Goal: Information Seeking & Learning: Learn about a topic

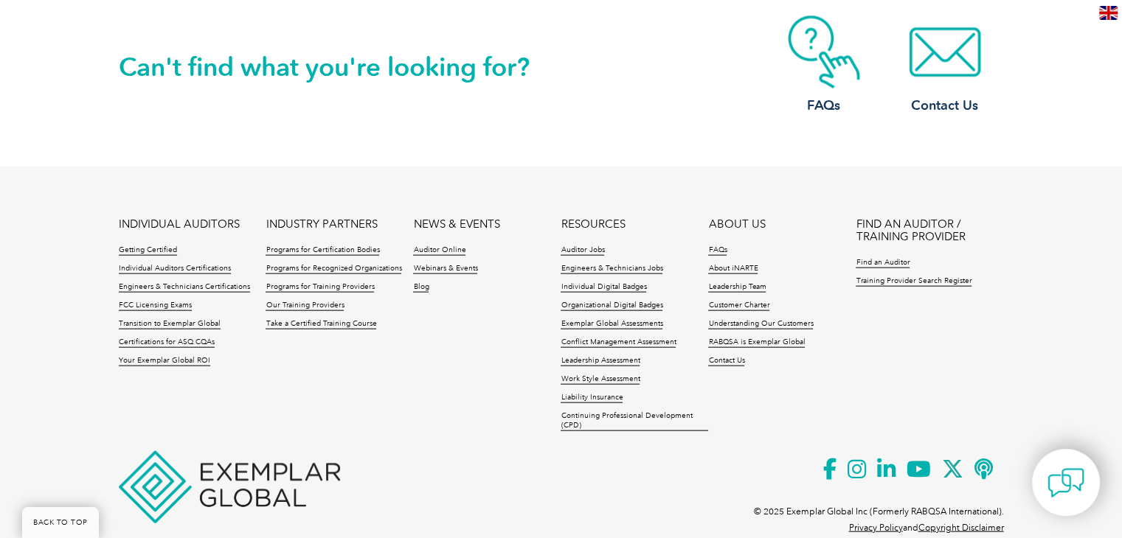
scroll to position [3270, 0]
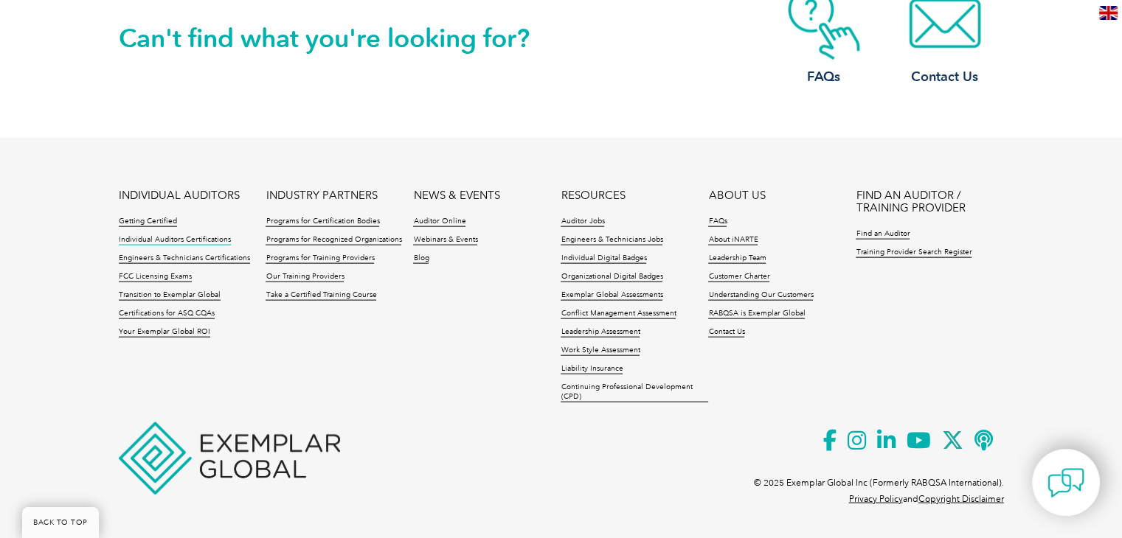
click at [201, 241] on link "Individual Auditors Certifications" at bounding box center [175, 240] width 112 height 10
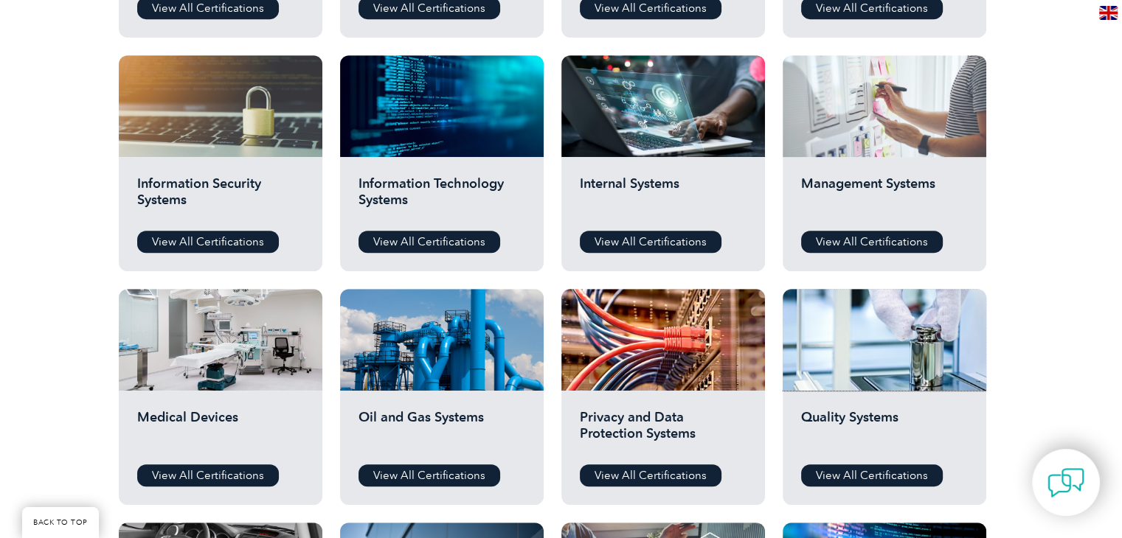
scroll to position [688, 0]
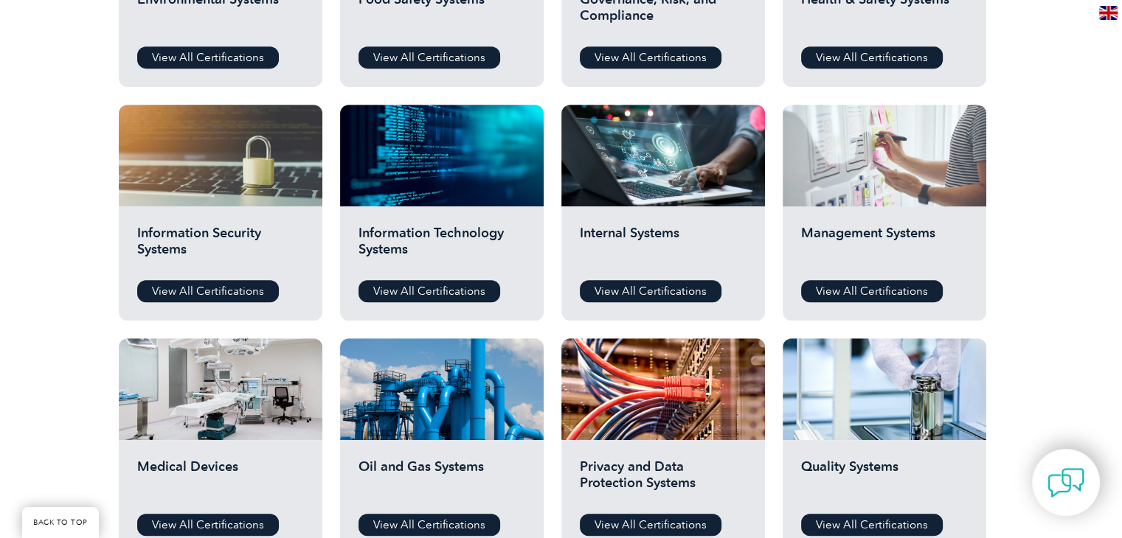
click at [858, 166] on div at bounding box center [884, 156] width 204 height 102
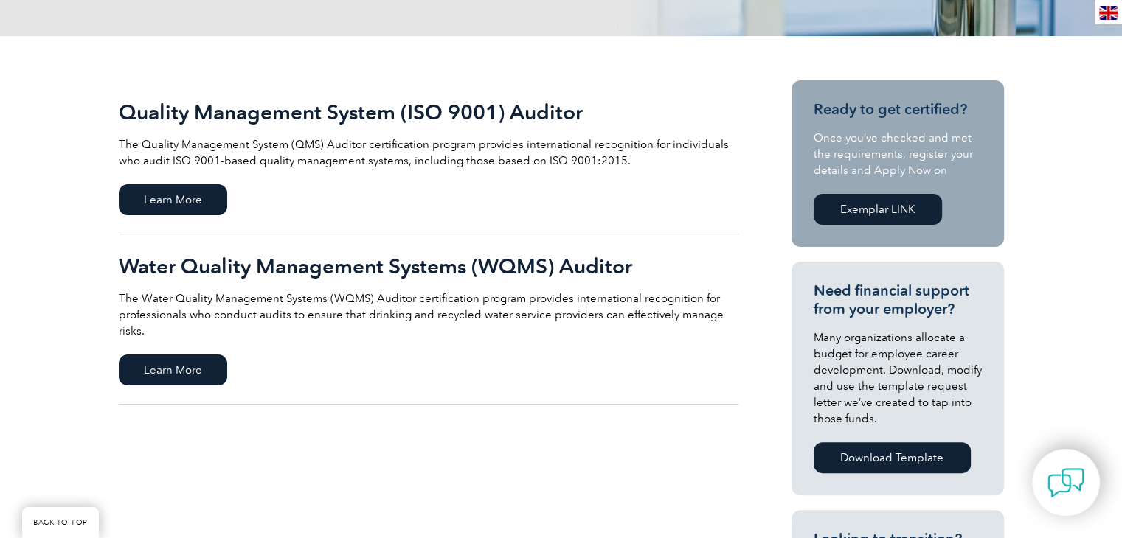
scroll to position [295, 0]
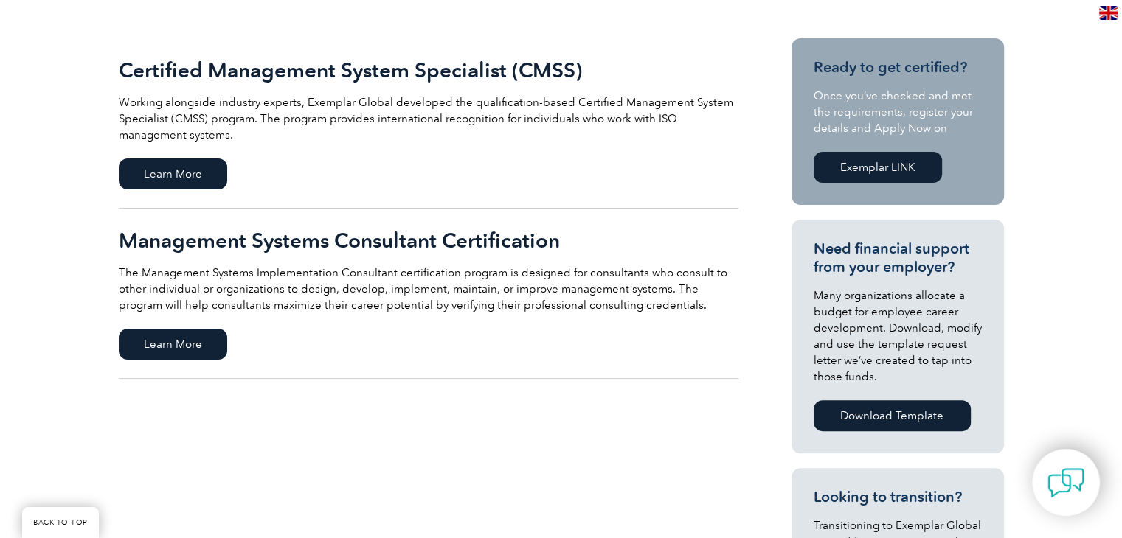
scroll to position [246, 0]
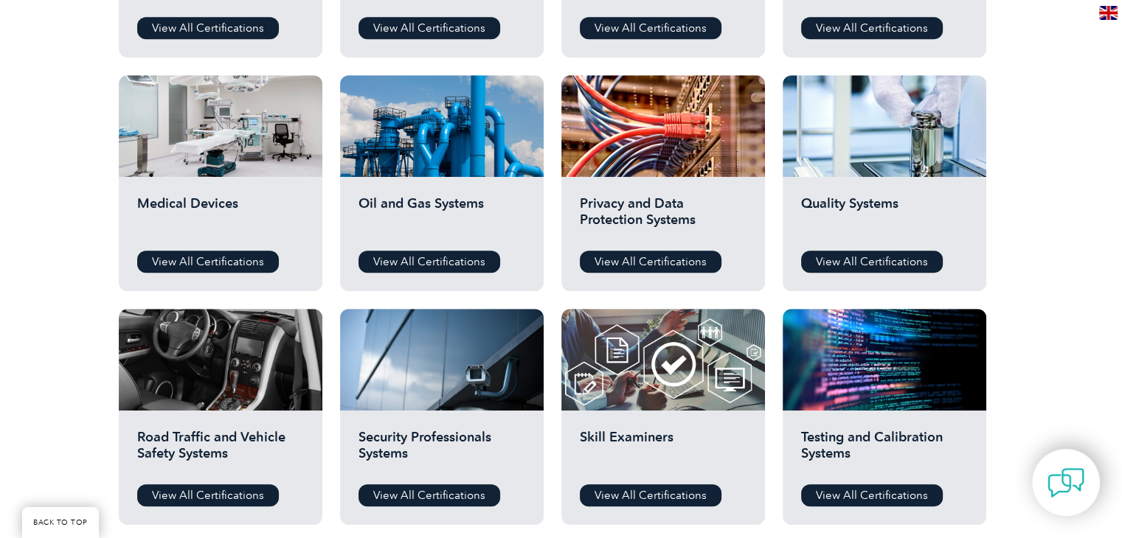
scroll to position [934, 0]
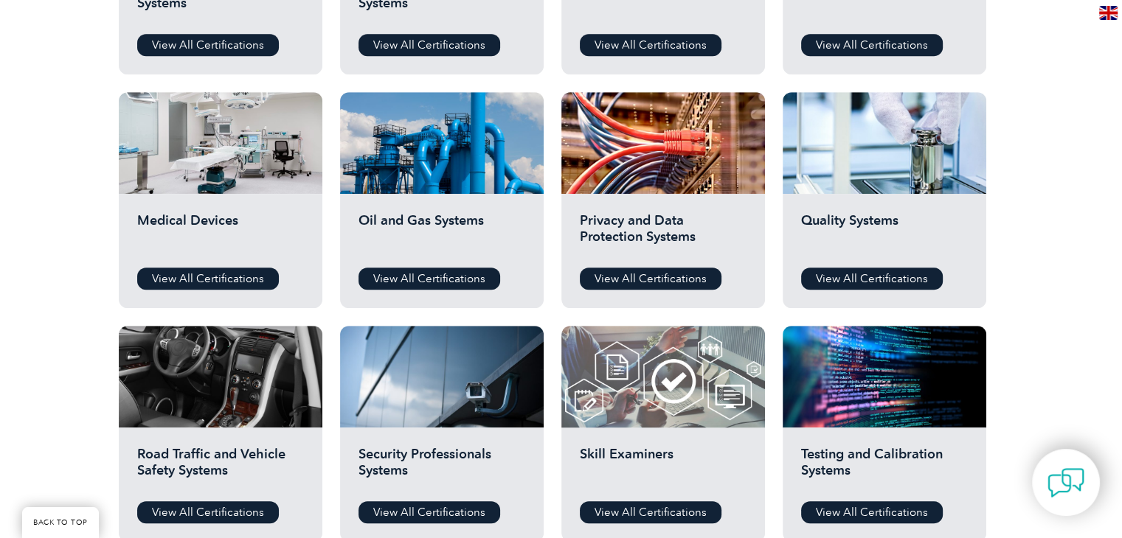
click at [654, 349] on div at bounding box center [663, 377] width 204 height 102
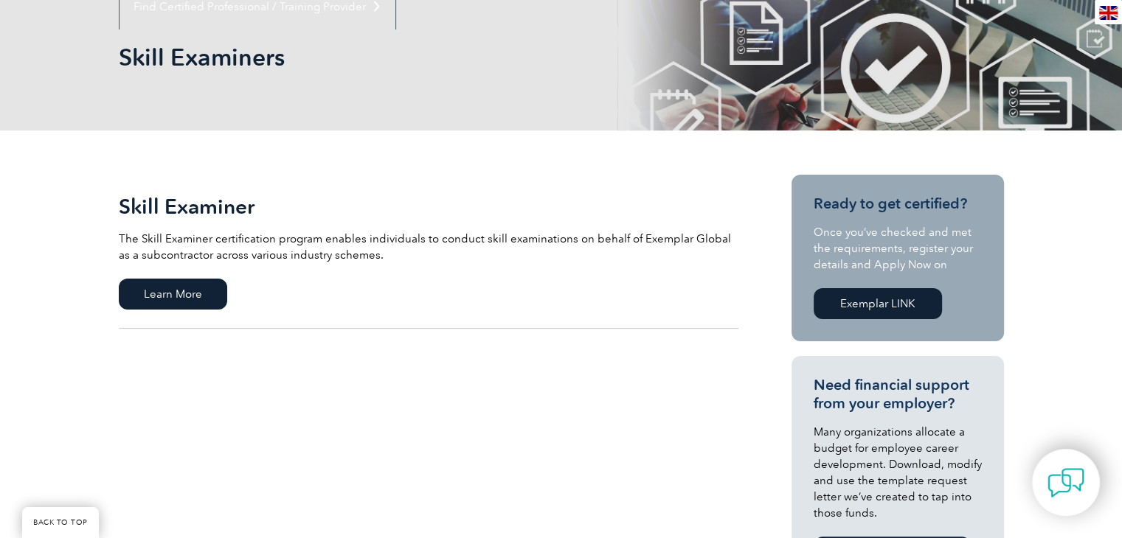
scroll to position [246, 0]
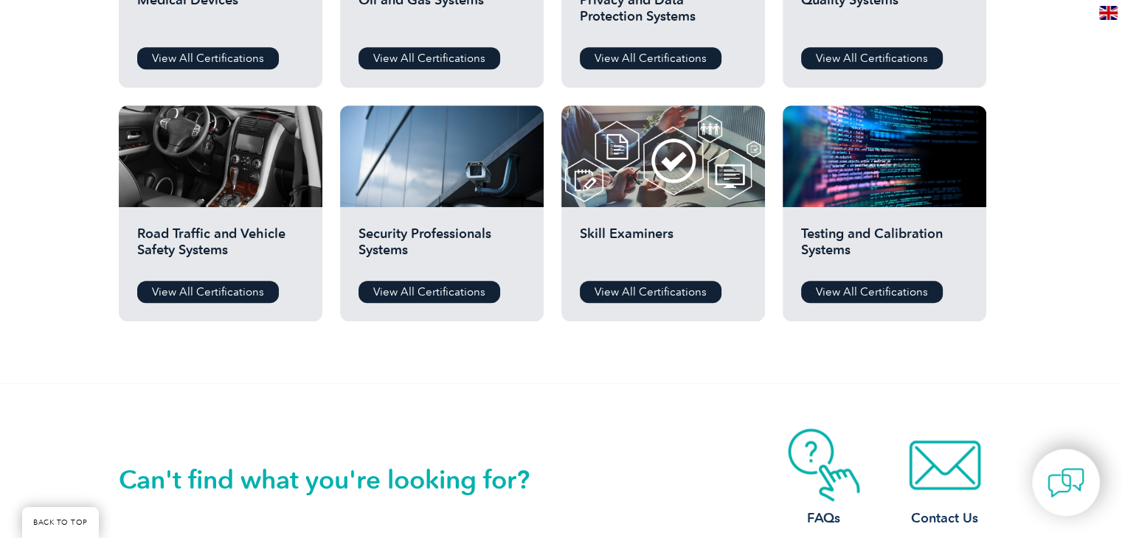
scroll to position [1130, 0]
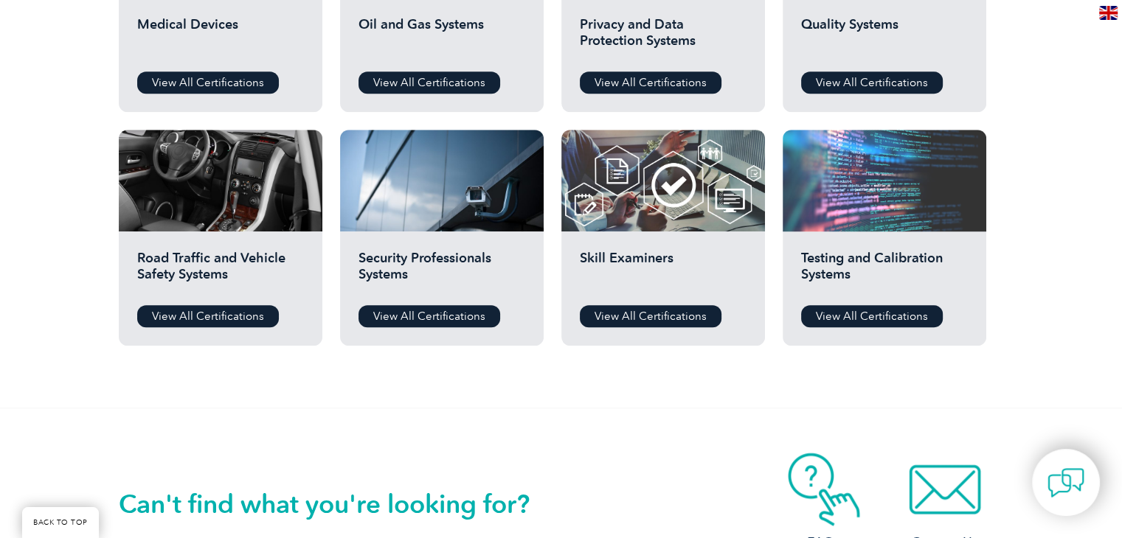
click at [856, 228] on div at bounding box center [884, 181] width 204 height 102
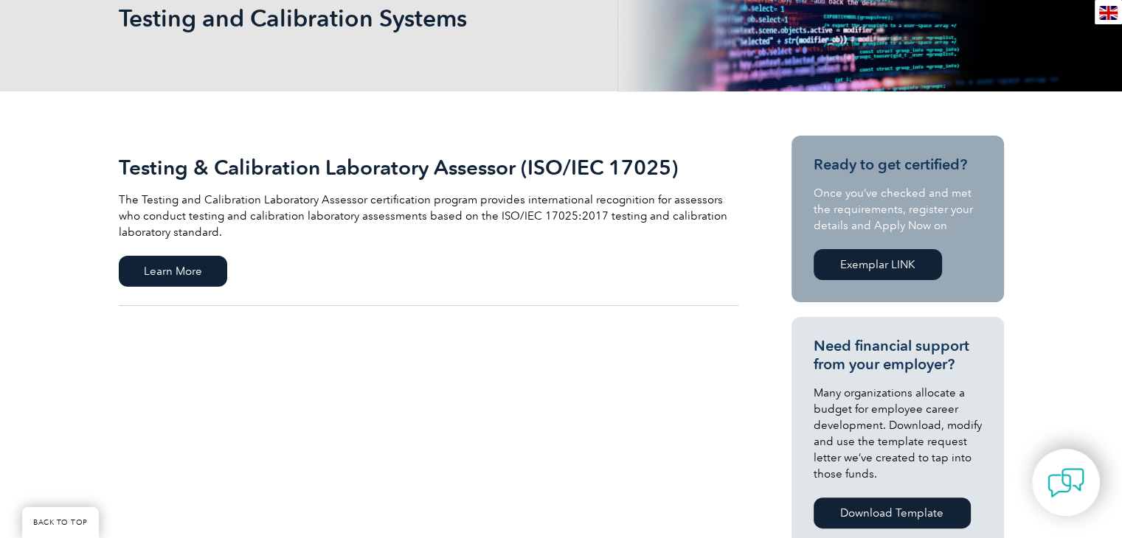
scroll to position [246, 0]
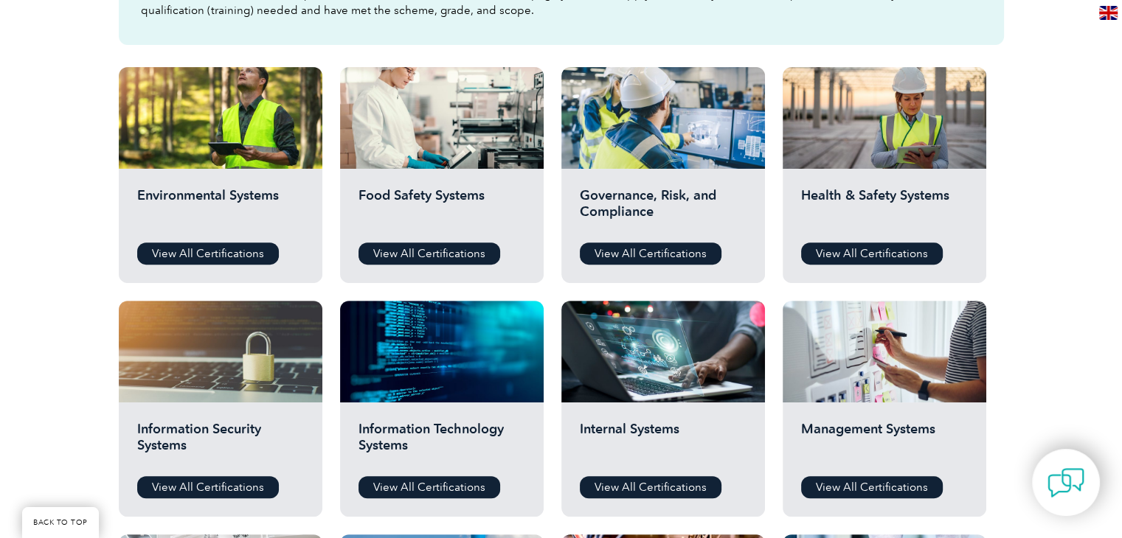
scroll to position [442, 0]
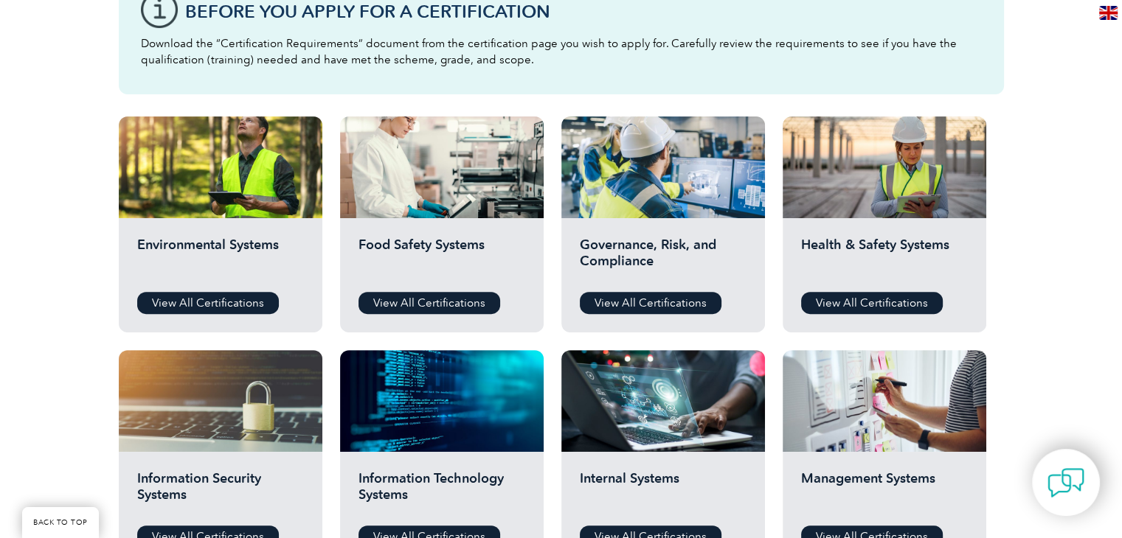
click at [888, 223] on div "Health & Safety Systems View All Certifications" at bounding box center [884, 275] width 204 height 114
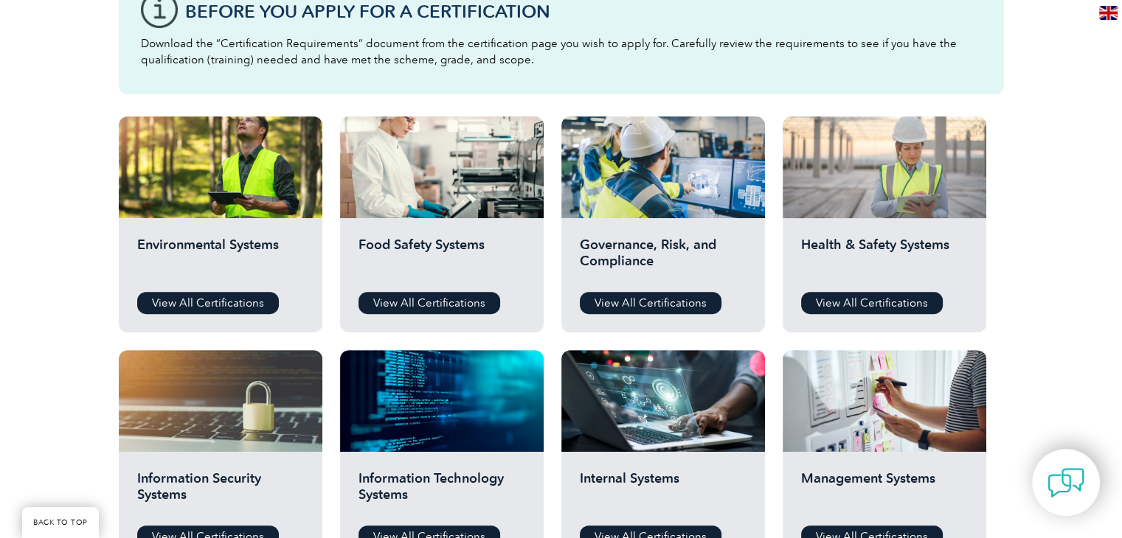
click at [884, 204] on div at bounding box center [884, 168] width 204 height 102
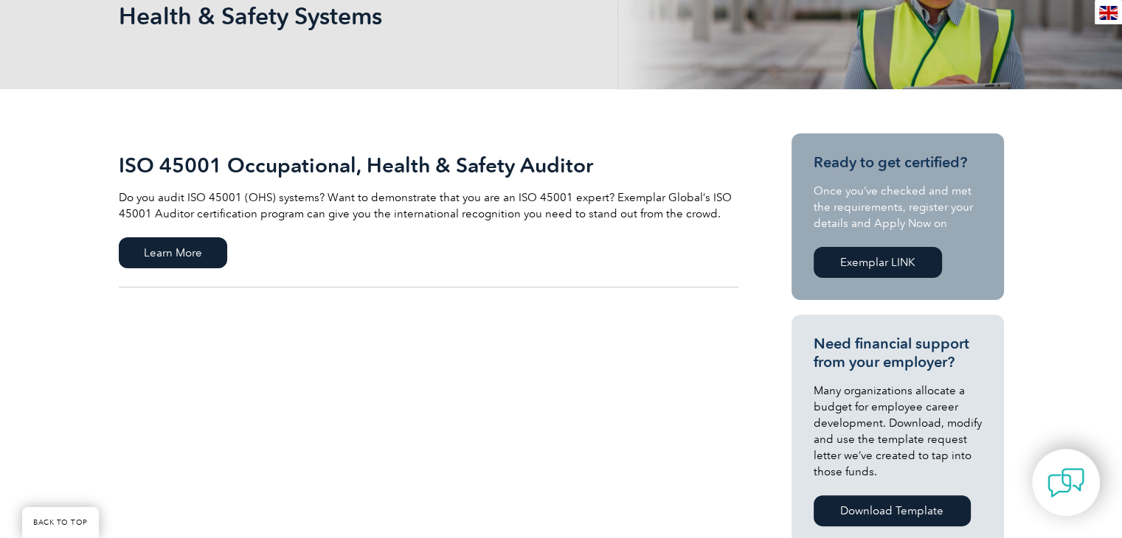
scroll to position [246, 0]
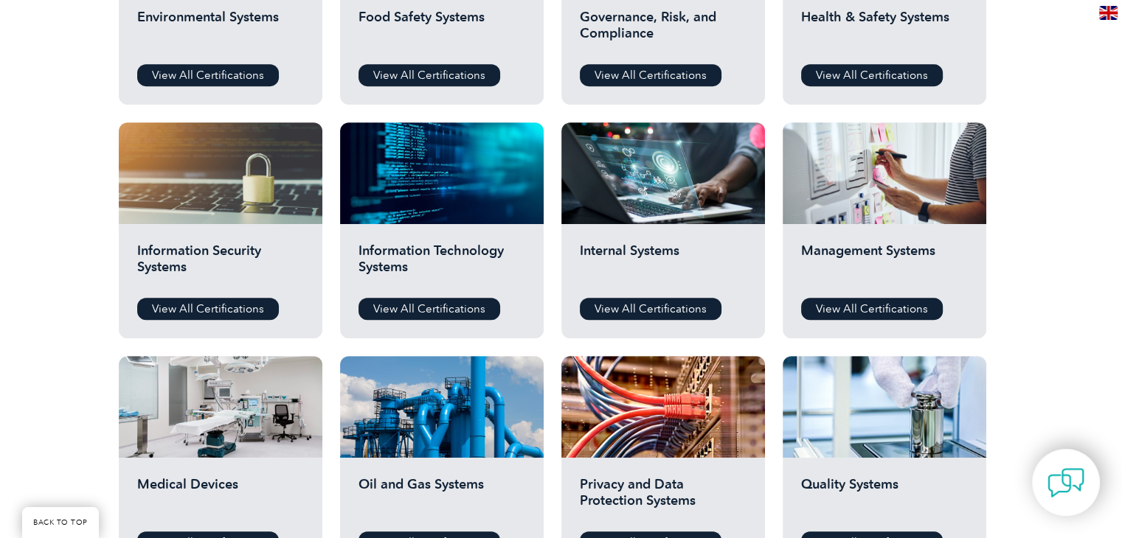
scroll to position [737, 0]
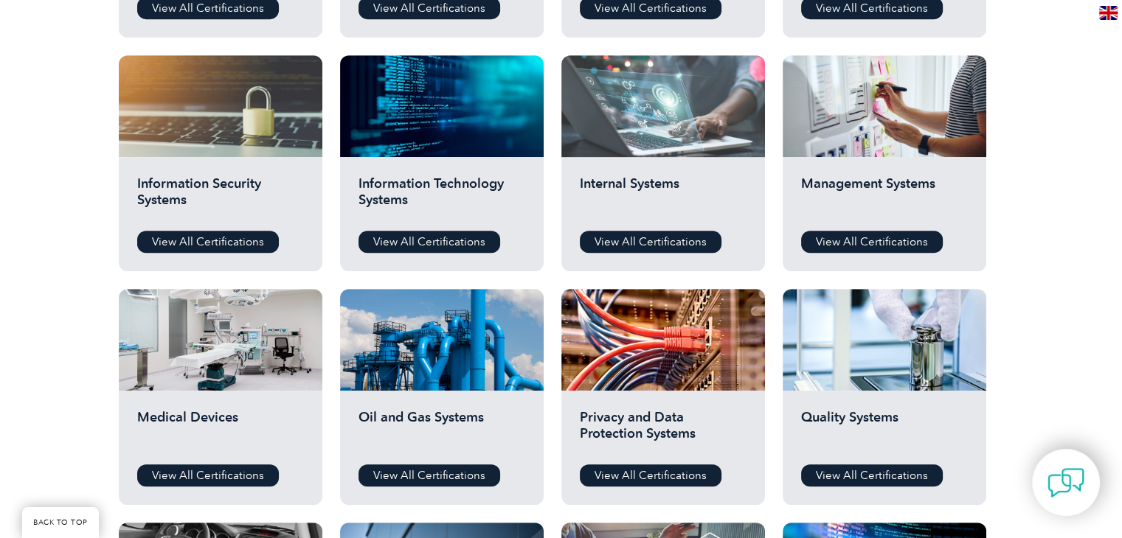
click at [645, 130] on div at bounding box center [663, 106] width 204 height 102
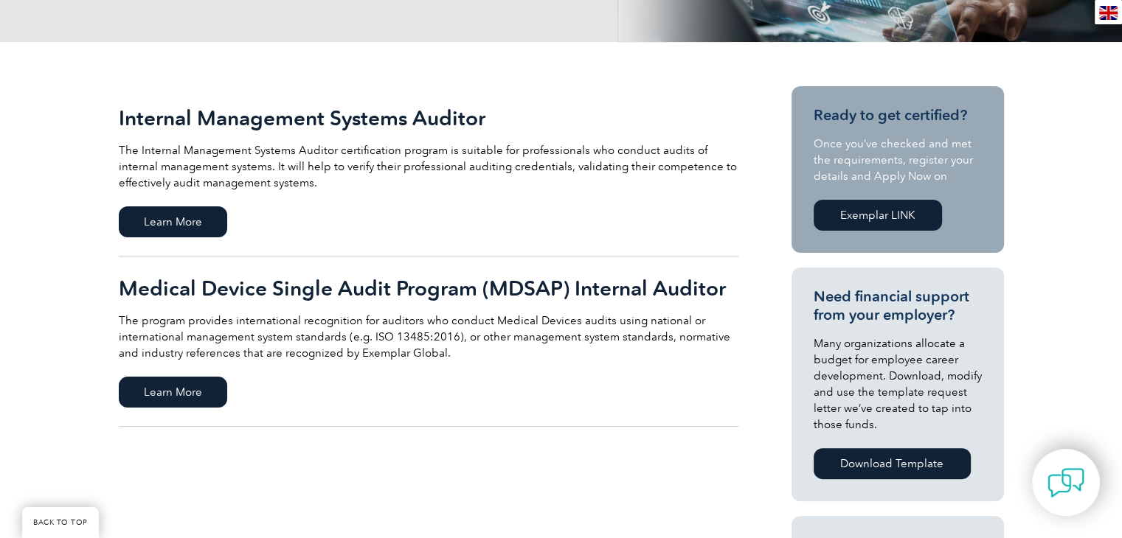
scroll to position [393, 0]
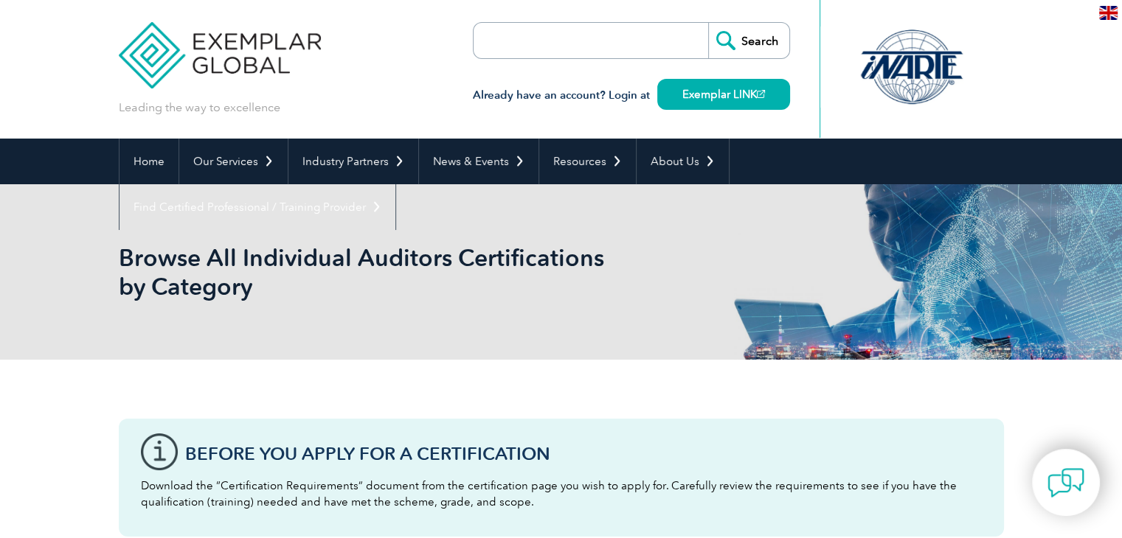
click at [517, 49] on input "search" at bounding box center [558, 40] width 155 height 35
type input "e"
type input "é"
type input "esd"
click at [708, 23] on input "Search" at bounding box center [748, 40] width 81 height 35
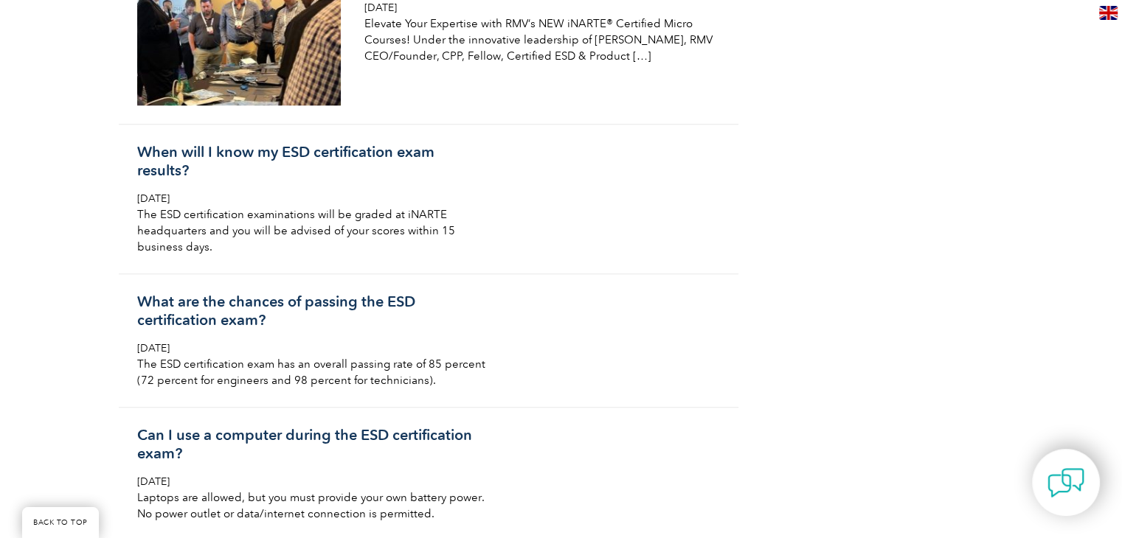
scroll to position [1278, 0]
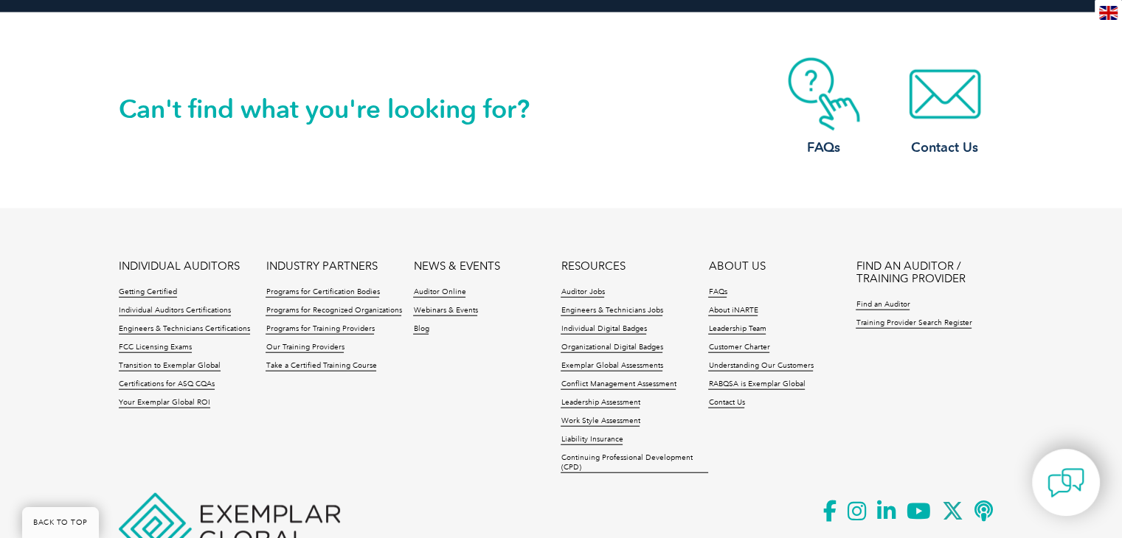
scroll to position [3548, 0]
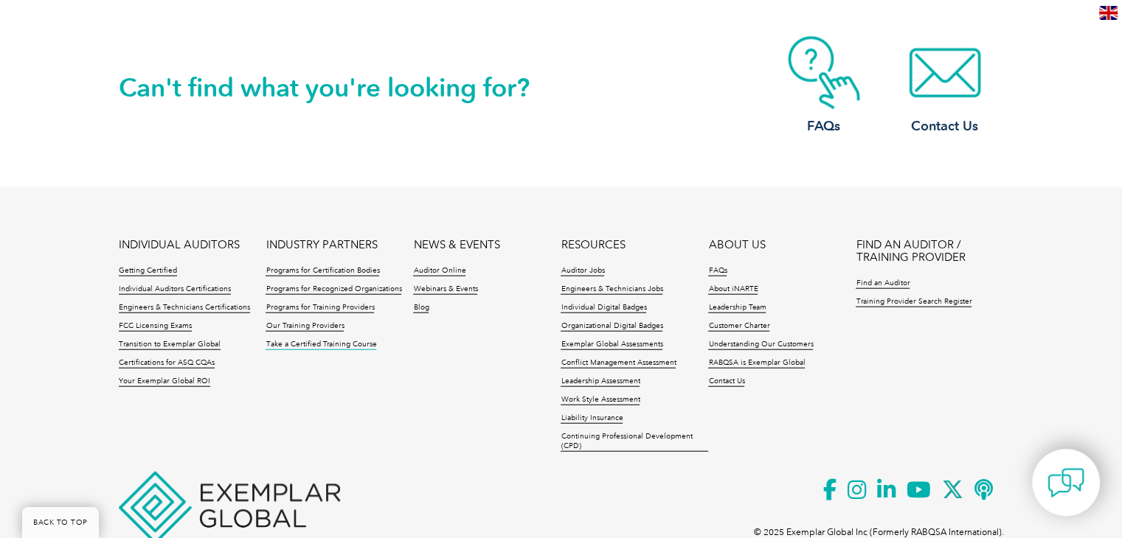
click at [304, 340] on link "Take a Certified Training Course" at bounding box center [320, 345] width 111 height 10
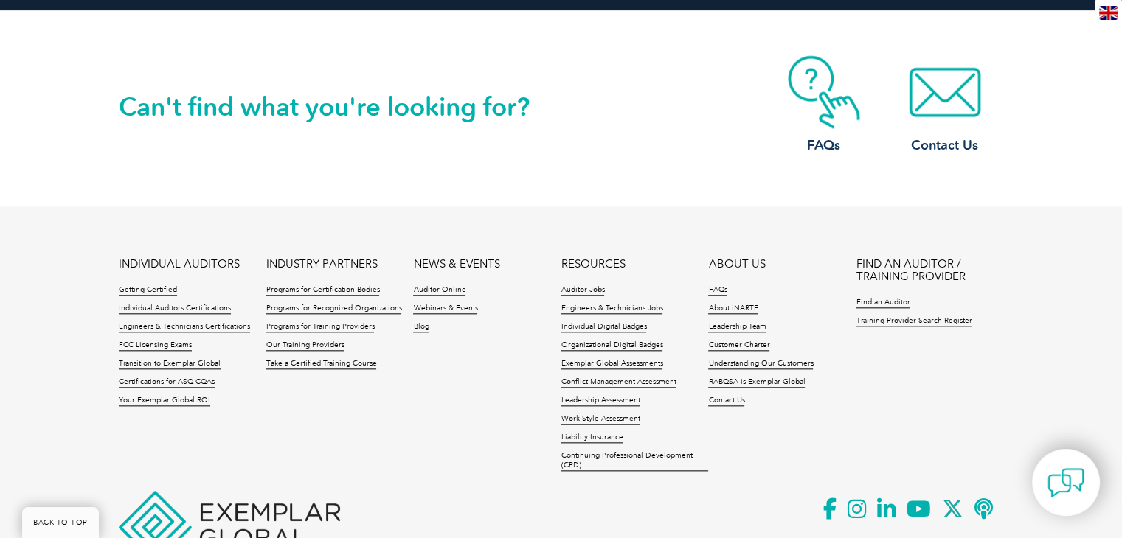
scroll to position [1573, 0]
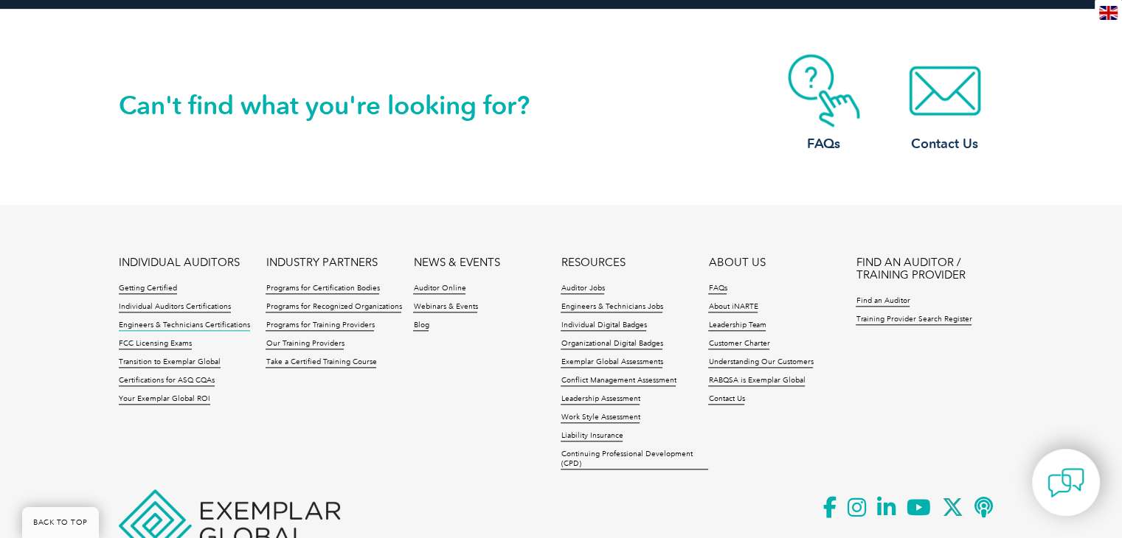
click at [156, 321] on link "Engineers & Technicians Certifications" at bounding box center [184, 326] width 131 height 10
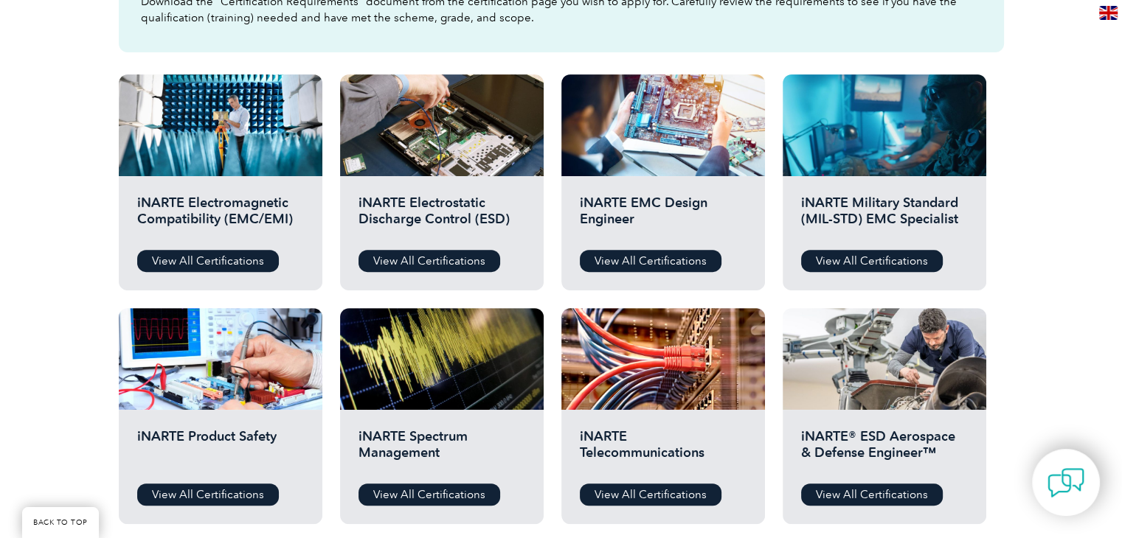
scroll to position [491, 0]
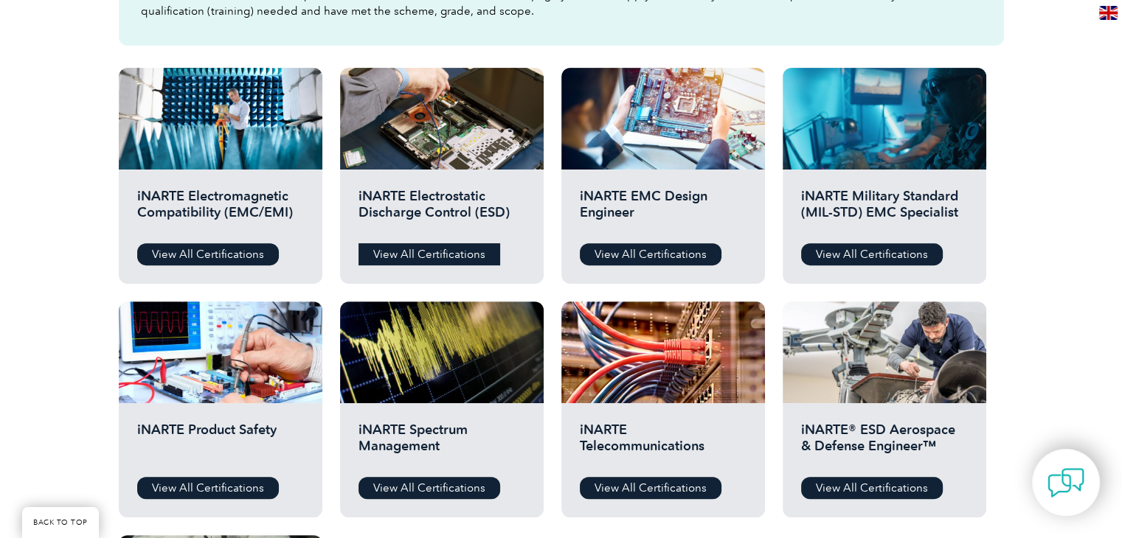
click at [413, 255] on link "View All Certifications" at bounding box center [429, 254] width 142 height 22
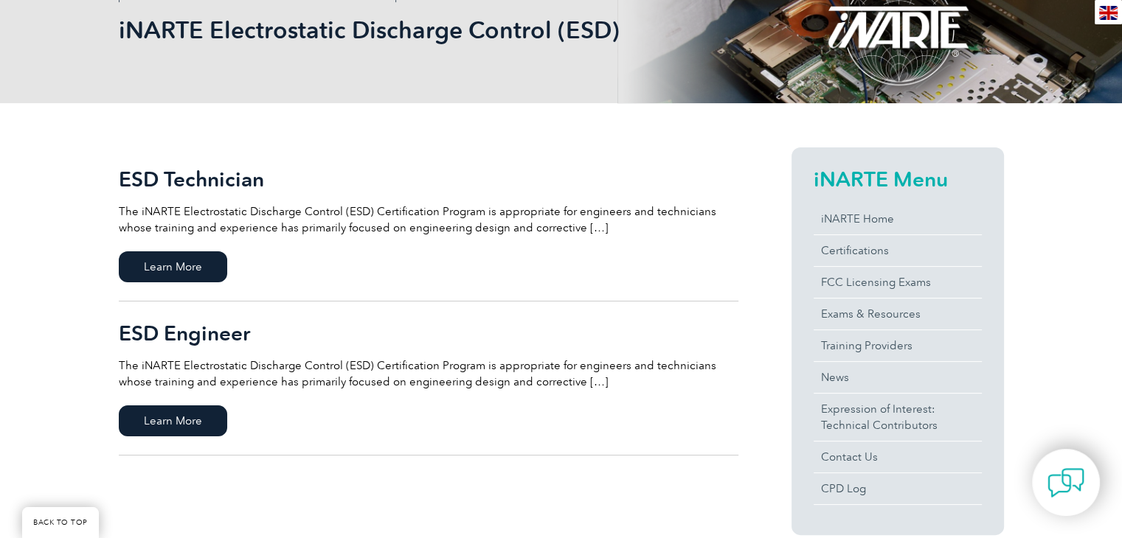
scroll to position [246, 0]
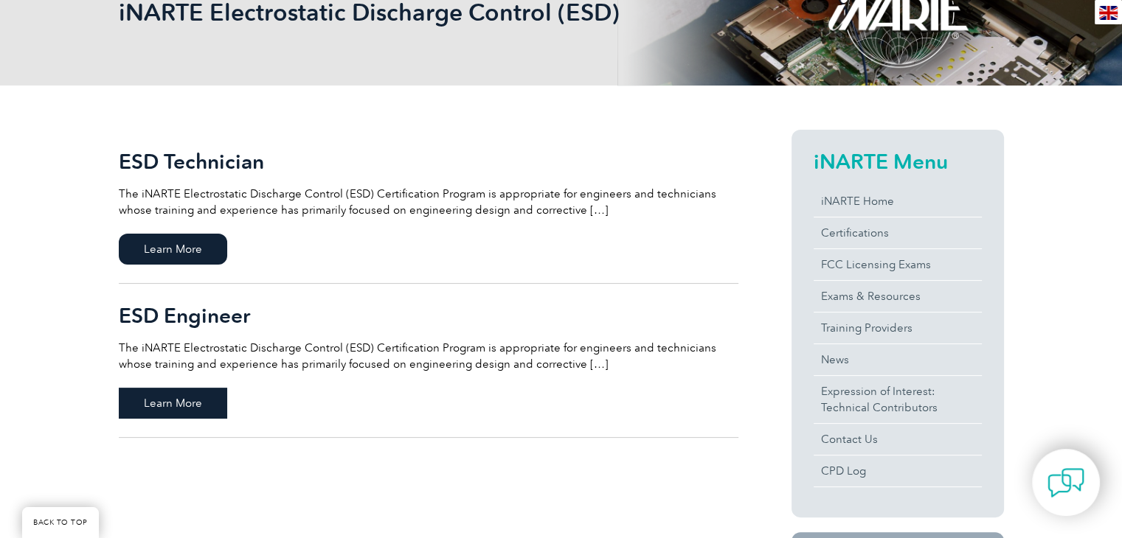
click at [206, 392] on span "Learn More" at bounding box center [173, 403] width 108 height 31
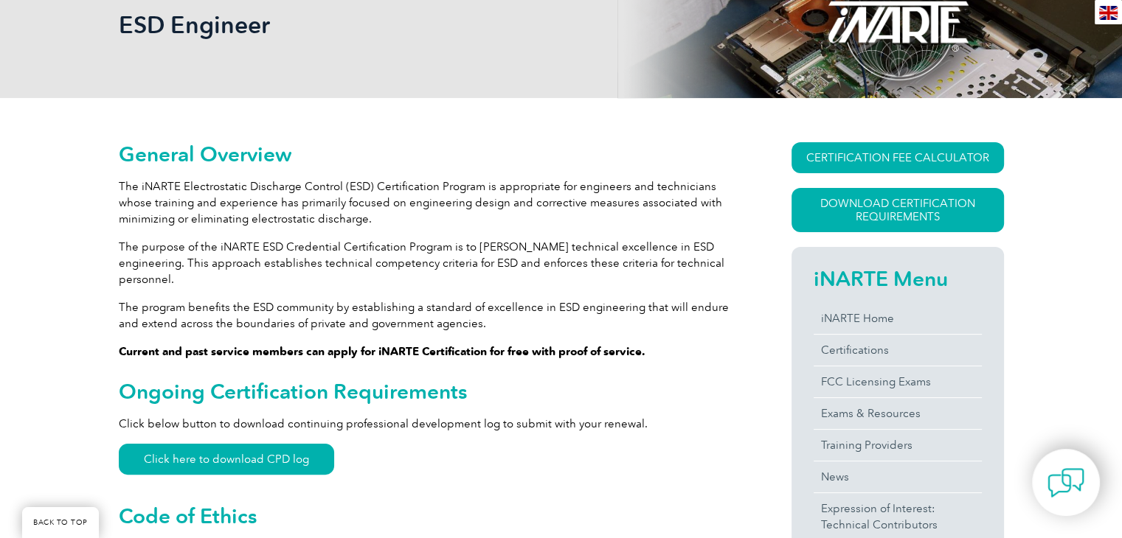
scroll to position [230, 0]
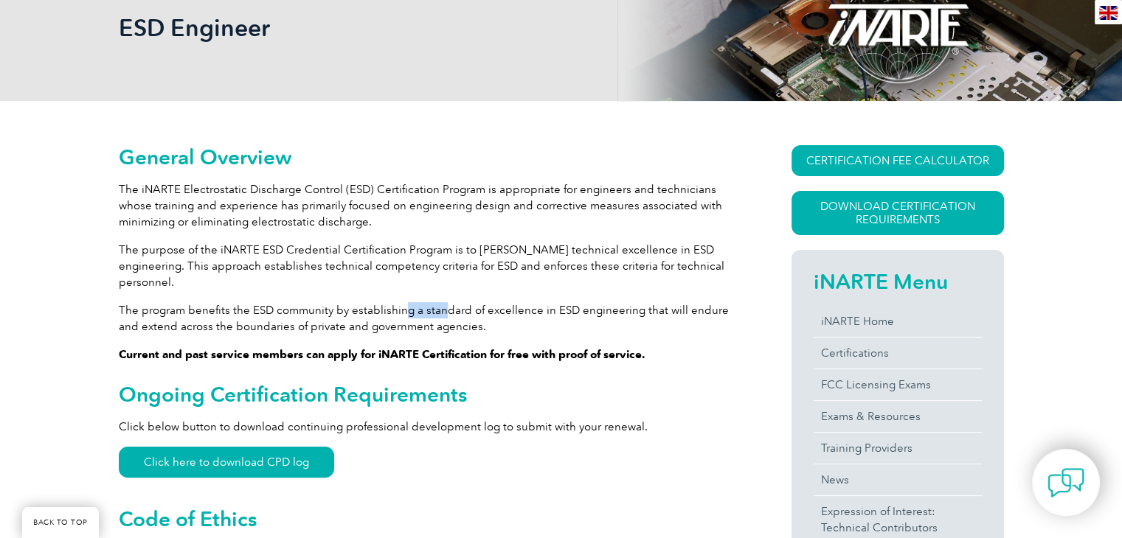
drag, startPoint x: 399, startPoint y: 297, endPoint x: 438, endPoint y: 296, distance: 39.1
click at [438, 302] on p "The program benefits the ESD community by establishing a standard of excellence…" at bounding box center [428, 318] width 619 height 32
click at [472, 302] on p "The program benefits the ESD community by establishing a standard of excellence…" at bounding box center [428, 318] width 619 height 32
drag, startPoint x: 490, startPoint y: 293, endPoint x: 543, endPoint y: 294, distance: 53.1
click at [543, 302] on p "The program benefits the ESD community by establishing a standard of excellence…" at bounding box center [428, 318] width 619 height 32
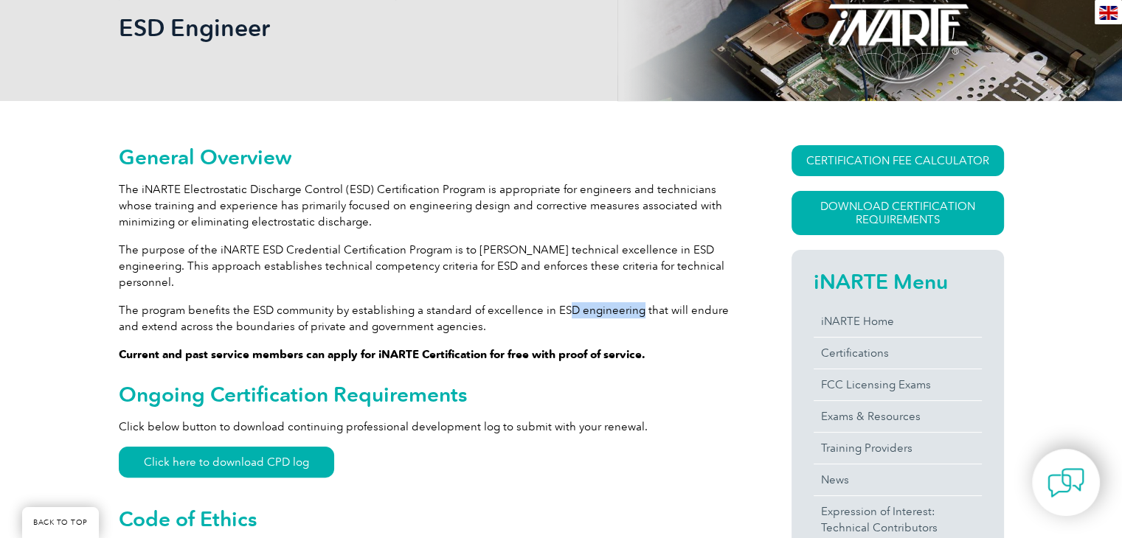
drag, startPoint x: 565, startPoint y: 293, endPoint x: 633, endPoint y: 296, distance: 68.6
click at [633, 302] on p "The program benefits the ESD community by establishing a standard of excellence…" at bounding box center [428, 318] width 619 height 32
click at [667, 302] on p "The program benefits the ESD community by establishing a standard of excellence…" at bounding box center [428, 318] width 619 height 32
drag, startPoint x: 271, startPoint y: 310, endPoint x: 473, endPoint y: 313, distance: 202.1
click at [473, 313] on p "The program benefits the ESD community by establishing a standard of excellence…" at bounding box center [428, 318] width 619 height 32
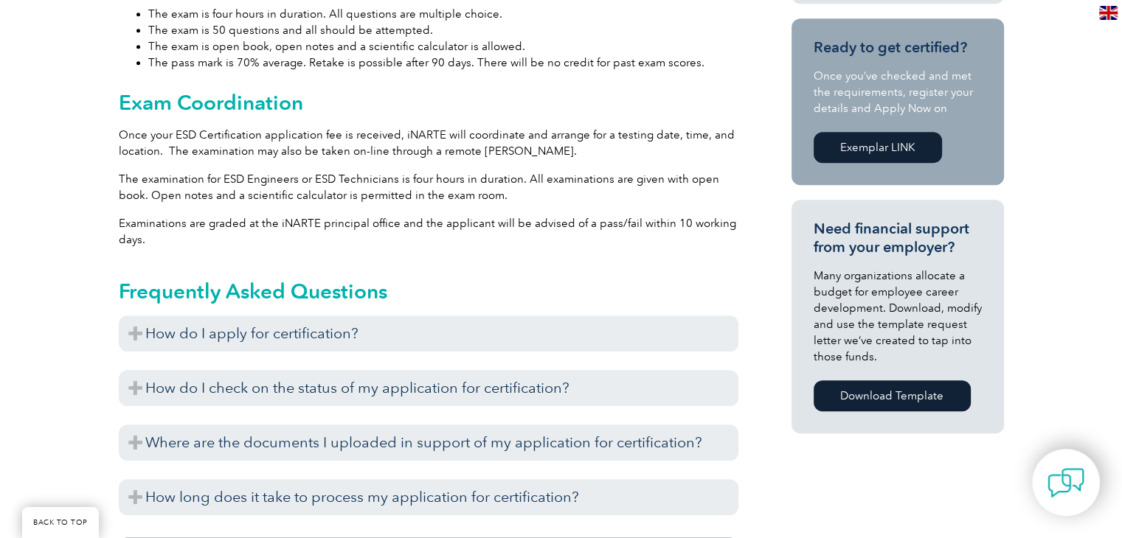
scroll to position [869, 0]
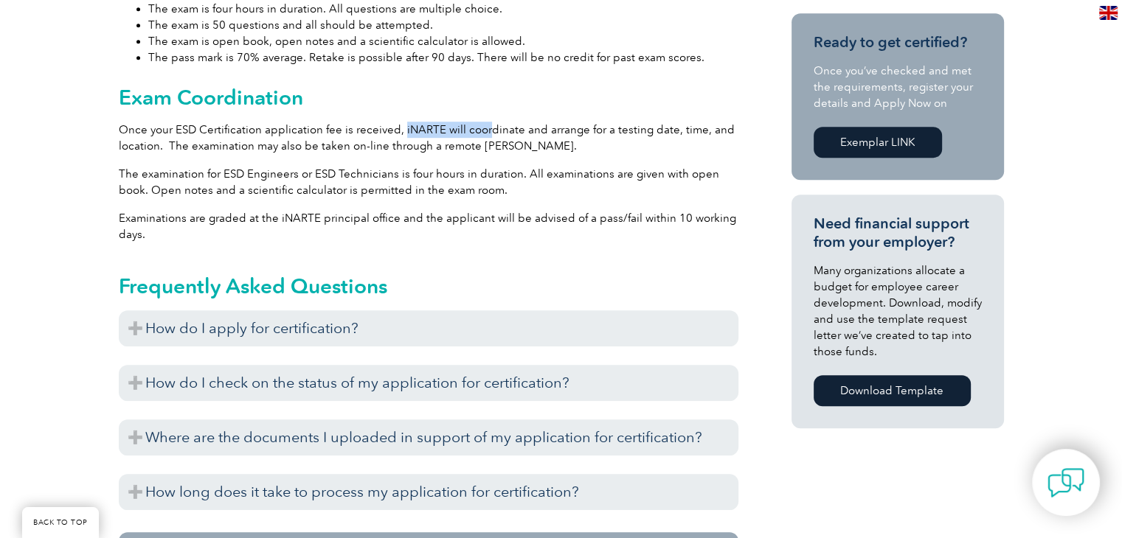
drag, startPoint x: 398, startPoint y: 114, endPoint x: 483, endPoint y: 119, distance: 85.0
click at [483, 122] on p "Once your ESD Certification application fee is received, iNARTE will coordinate…" at bounding box center [428, 138] width 619 height 32
click at [557, 122] on p "Once your ESD Certification application fee is received, iNARTE will coordinate…" at bounding box center [428, 138] width 619 height 32
drag, startPoint x: 579, startPoint y: 115, endPoint x: 664, endPoint y: 119, distance: 84.9
click at [664, 122] on p "Once your ESD Certification application fee is received, iNARTE will coordinate…" at bounding box center [428, 138] width 619 height 32
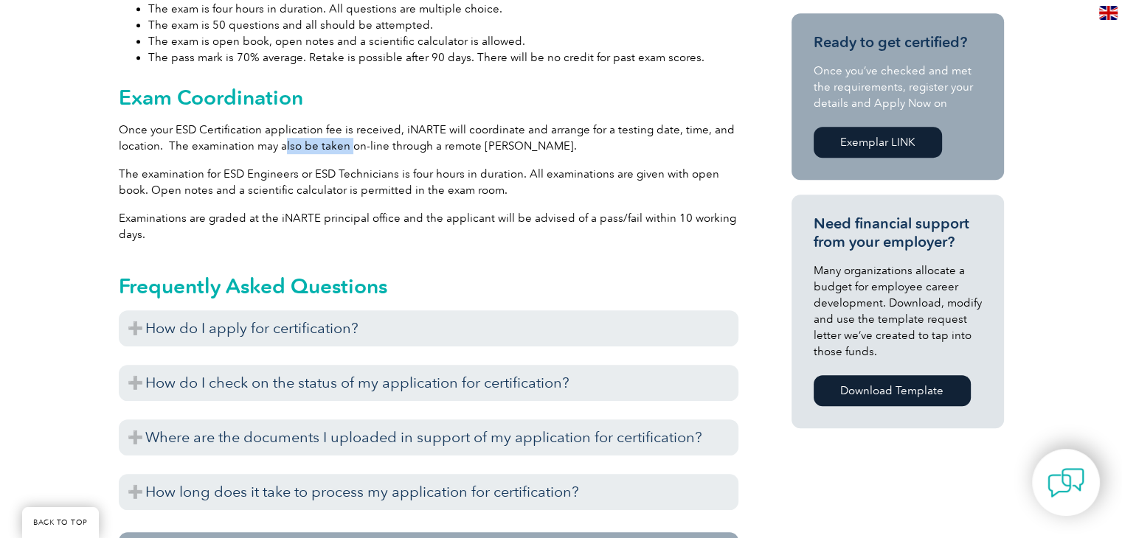
drag, startPoint x: 282, startPoint y: 132, endPoint x: 348, endPoint y: 132, distance: 66.4
click at [348, 132] on p "Once your ESD Certification application fee is received, iNARTE will coordinate…" at bounding box center [428, 138] width 619 height 32
drag, startPoint x: 369, startPoint y: 131, endPoint x: 397, endPoint y: 128, distance: 27.4
click at [397, 128] on p "Once your ESD Certification application fee is received, iNARTE will coordinate…" at bounding box center [428, 138] width 619 height 32
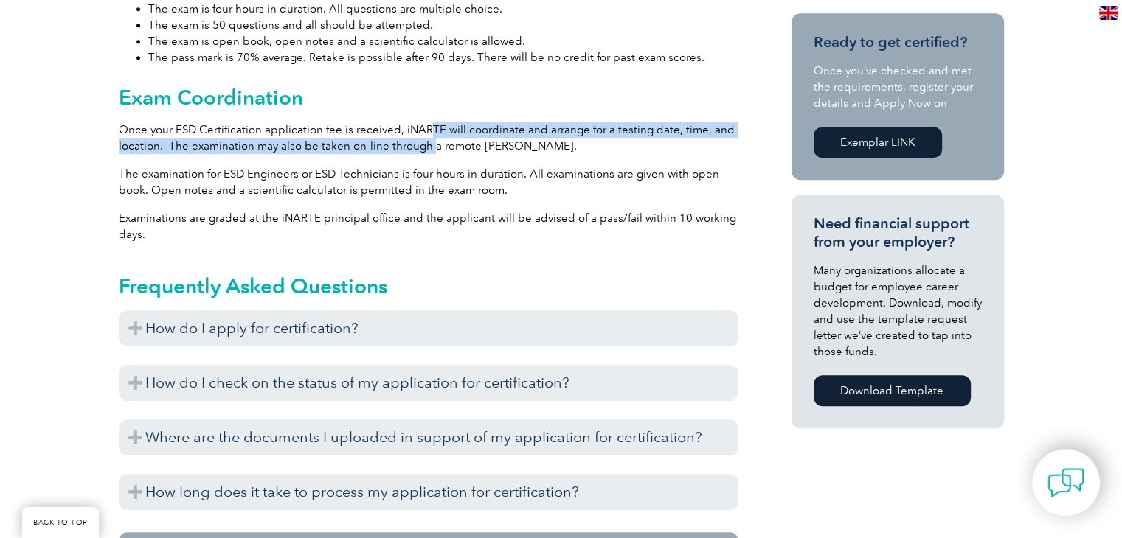
drag, startPoint x: 422, startPoint y: 121, endPoint x: 431, endPoint y: 125, distance: 9.6
click at [428, 125] on p "Once your ESD Certification application fee is received, iNARTE will coordinate…" at bounding box center [428, 138] width 619 height 32
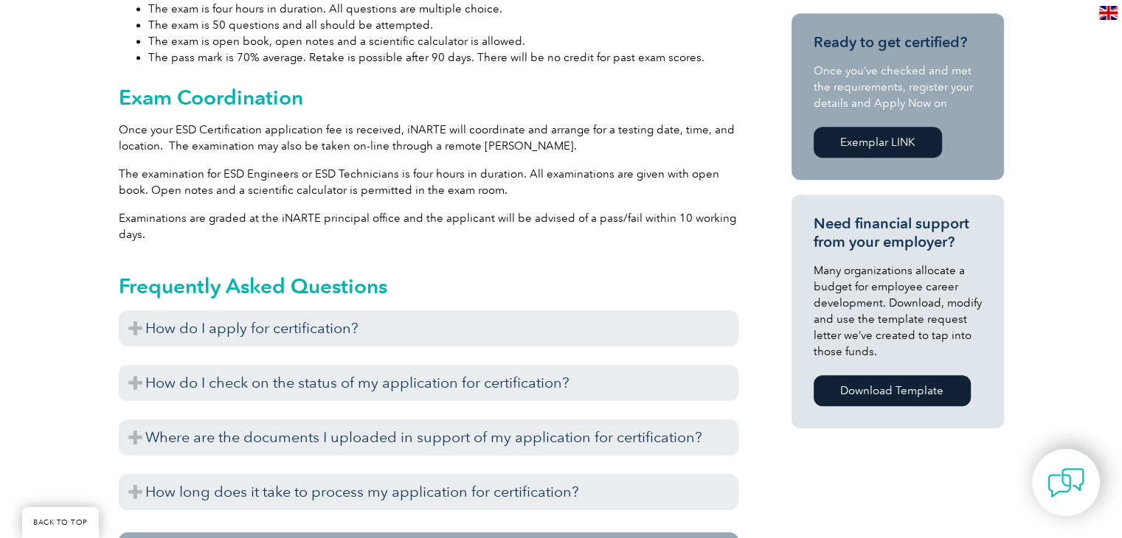
click at [449, 128] on p "Once your ESD Certification application fee is received, iNARTE will coordinate…" at bounding box center [428, 138] width 619 height 32
drag, startPoint x: 328, startPoint y: 157, endPoint x: 383, endPoint y: 157, distance: 55.3
click at [383, 166] on p "The examination for ESD Engineers or ESD Technicians is four hours in duration.…" at bounding box center [428, 182] width 619 height 32
drag, startPoint x: 425, startPoint y: 159, endPoint x: 473, endPoint y: 161, distance: 48.0
click at [469, 166] on p "The examination for ESD Engineers or ESD Technicians is four hours in duration.…" at bounding box center [428, 182] width 619 height 32
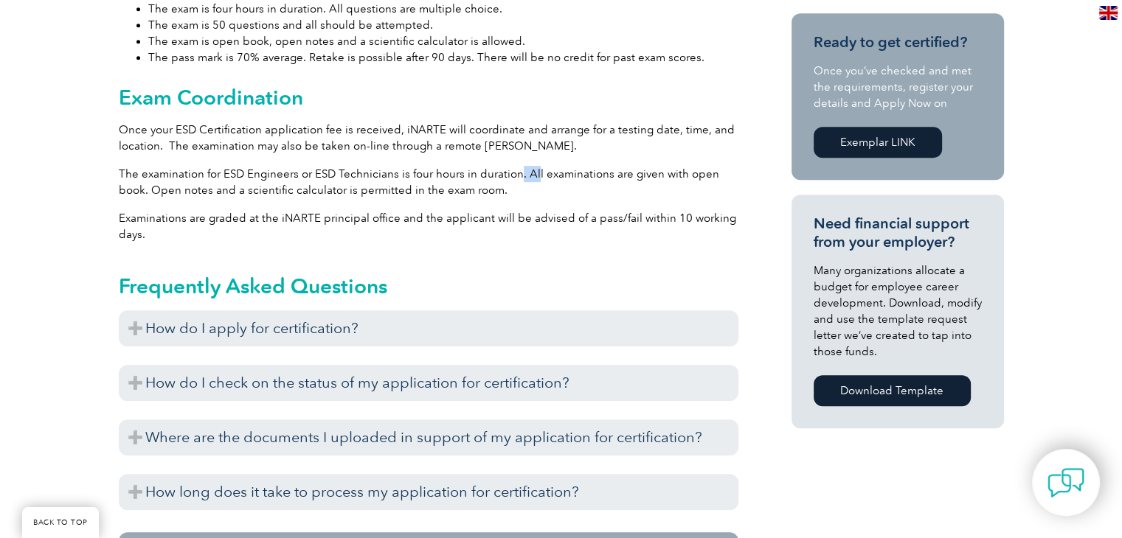
drag, startPoint x: 517, startPoint y: 157, endPoint x: 531, endPoint y: 159, distance: 14.1
click at [531, 166] on p "The examination for ESD Engineers or ESD Technicians is four hours in duration.…" at bounding box center [428, 182] width 619 height 32
click at [555, 166] on p "The examination for ESD Engineers or ESD Technicians is four hours in duration.…" at bounding box center [428, 182] width 619 height 32
drag, startPoint x: 221, startPoint y: 180, endPoint x: 246, endPoint y: 180, distance: 24.3
click at [246, 180] on p "The examination for ESD Engineers or ESD Technicians is four hours in duration.…" at bounding box center [428, 182] width 619 height 32
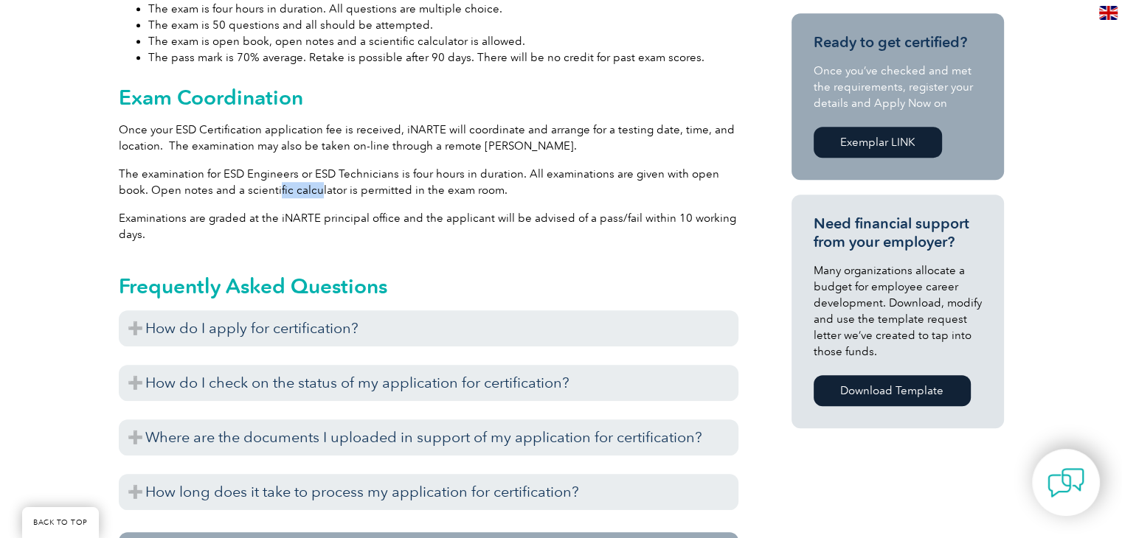
drag, startPoint x: 277, startPoint y: 180, endPoint x: 316, endPoint y: 181, distance: 39.1
click at [316, 181] on p "The examination for ESD Engineers or ESD Technicians is four hours in duration.…" at bounding box center [428, 182] width 619 height 32
drag, startPoint x: 352, startPoint y: 179, endPoint x: 376, endPoint y: 178, distance: 24.3
click at [376, 178] on p "The examination for ESD Engineers or ESD Technicians is four hours in duration.…" at bounding box center [428, 182] width 619 height 32
drag, startPoint x: 397, startPoint y: 178, endPoint x: 442, endPoint y: 178, distance: 45.0
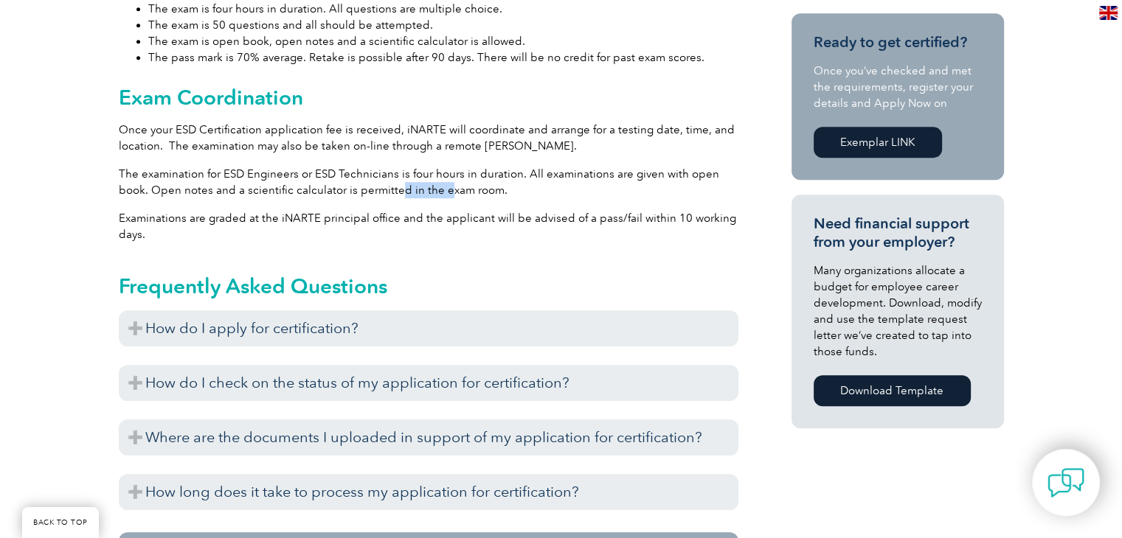
click at [442, 178] on p "The examination for ESD Engineers or ESD Technicians is four hours in duration.…" at bounding box center [428, 182] width 619 height 32
click at [469, 177] on p "The examination for ESD Engineers or ESD Technicians is four hours in duration.…" at bounding box center [428, 182] width 619 height 32
drag, startPoint x: 451, startPoint y: 178, endPoint x: 437, endPoint y: 178, distance: 14.0
click at [437, 178] on p "The examination for ESD Engineers or ESD Technicians is four hours in duration.…" at bounding box center [428, 182] width 619 height 32
click at [398, 175] on p "The examination for ESD Engineers or ESD Technicians is four hours in duration.…" at bounding box center [428, 182] width 619 height 32
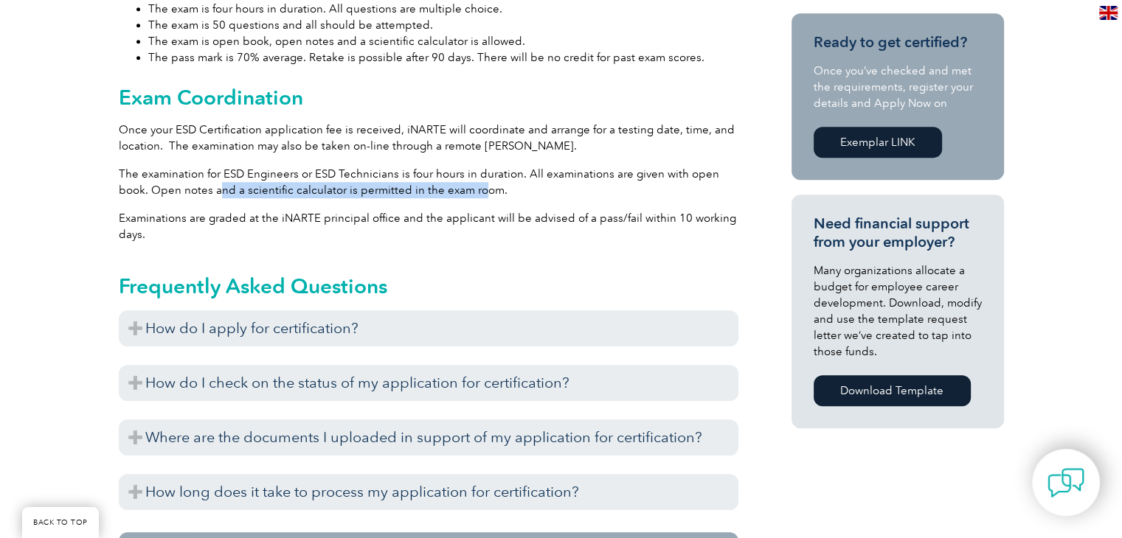
drag, startPoint x: 216, startPoint y: 178, endPoint x: 479, endPoint y: 175, distance: 263.3
click at [479, 175] on p "The examination for ESD Engineers or ESD Technicians is four hours in duration.…" at bounding box center [428, 182] width 619 height 32
drag, startPoint x: 246, startPoint y: 195, endPoint x: 321, endPoint y: 207, distance: 76.1
click at [321, 210] on p "Examinations are graded at the iNARTE principal office and the applicant will b…" at bounding box center [428, 226] width 619 height 32
drag, startPoint x: 364, startPoint y: 204, endPoint x: 431, endPoint y: 201, distance: 67.1
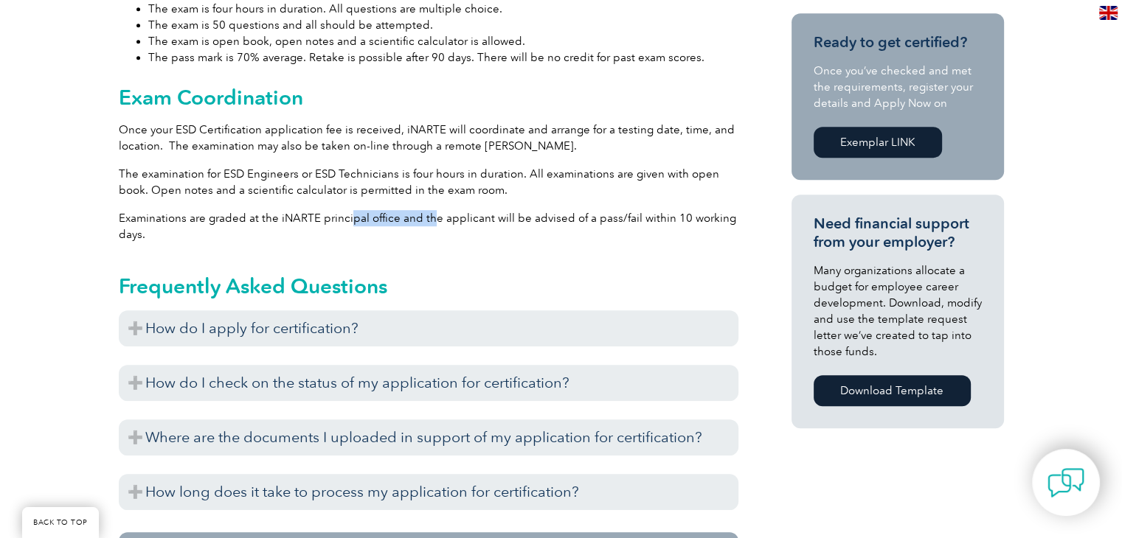
click at [431, 210] on p "Examinations are graded at the iNARTE principal office and the applicant will b…" at bounding box center [428, 226] width 619 height 32
click at [445, 210] on p "Examinations are graded at the iNARTE principal office and the applicant will b…" at bounding box center [428, 226] width 619 height 32
drag, startPoint x: 470, startPoint y: 201, endPoint x: 501, endPoint y: 204, distance: 31.1
click at [501, 210] on p "Examinations are graded at the iNARTE principal office and the applicant will b…" at bounding box center [428, 226] width 619 height 32
click at [532, 210] on p "Examinations are graded at the iNARTE principal office and the applicant will b…" at bounding box center [428, 226] width 619 height 32
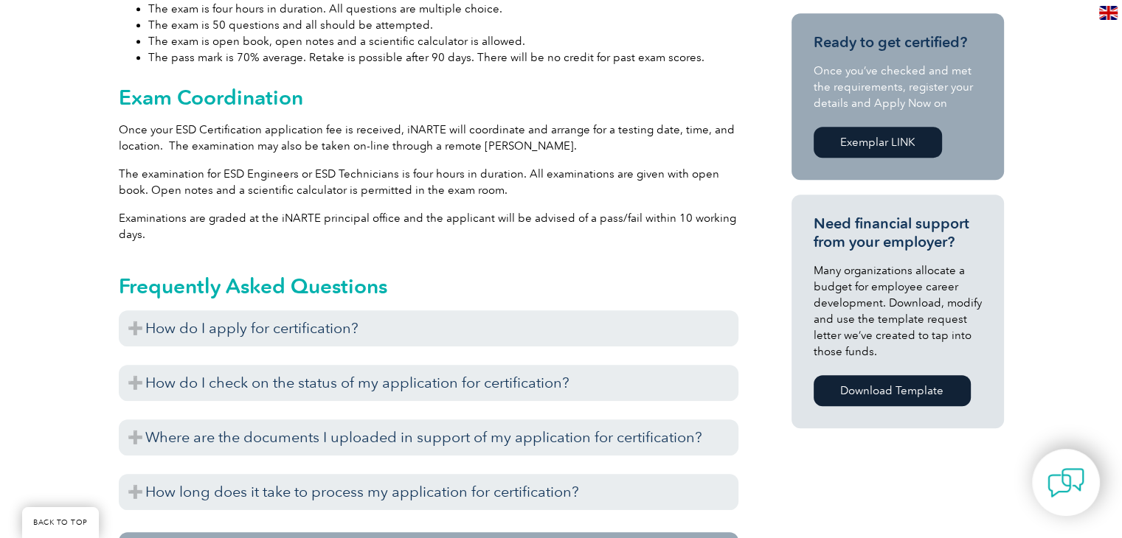
drag, startPoint x: 546, startPoint y: 204, endPoint x: 565, endPoint y: 205, distance: 19.2
click at [549, 210] on p "Examinations are graded at the iNARTE principal office and the applicant will b…" at bounding box center [428, 226] width 619 height 32
drag, startPoint x: 587, startPoint y: 206, endPoint x: 608, endPoint y: 206, distance: 21.4
click at [588, 210] on p "Examinations are graded at the iNARTE principal office and the applicant will b…" at bounding box center [428, 226] width 619 height 32
click at [625, 210] on p "Examinations are graded at the iNARTE principal office and the applicant will b…" at bounding box center [428, 226] width 619 height 32
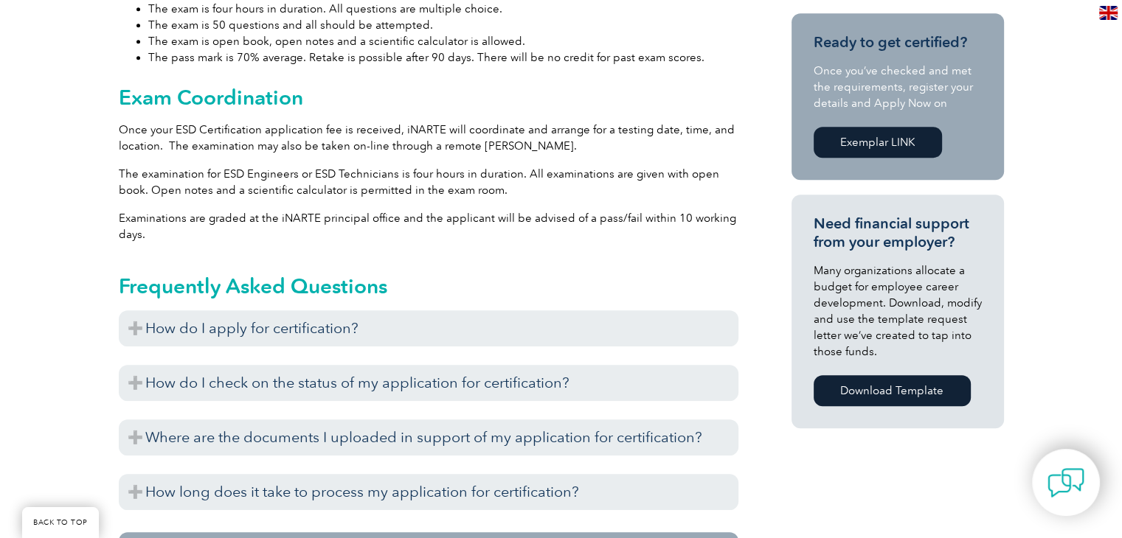
click at [689, 213] on p "Examinations are graded at the iNARTE principal office and the applicant will b…" at bounding box center [428, 226] width 619 height 32
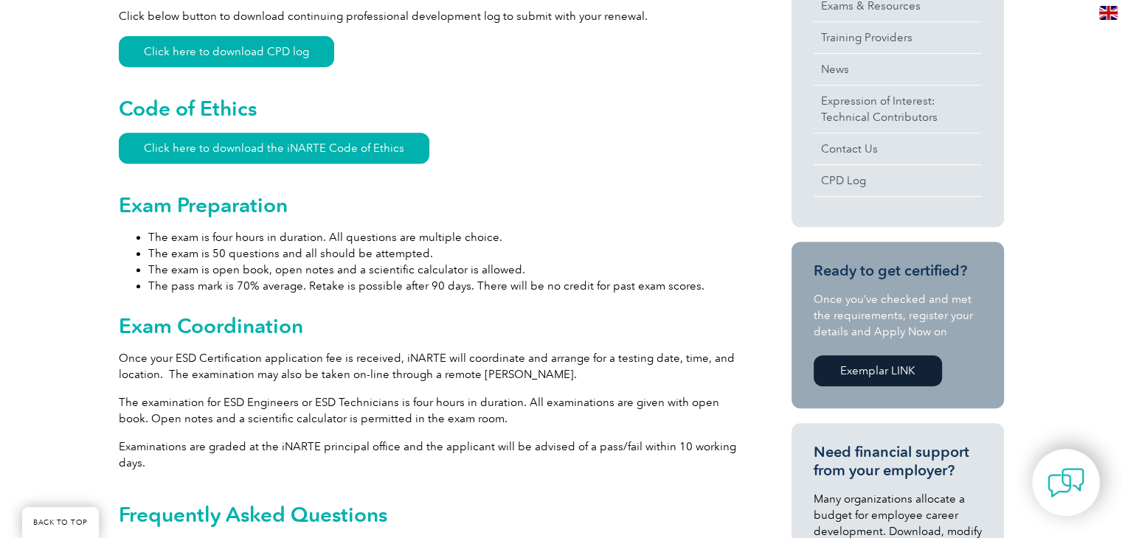
scroll to position [623, 0]
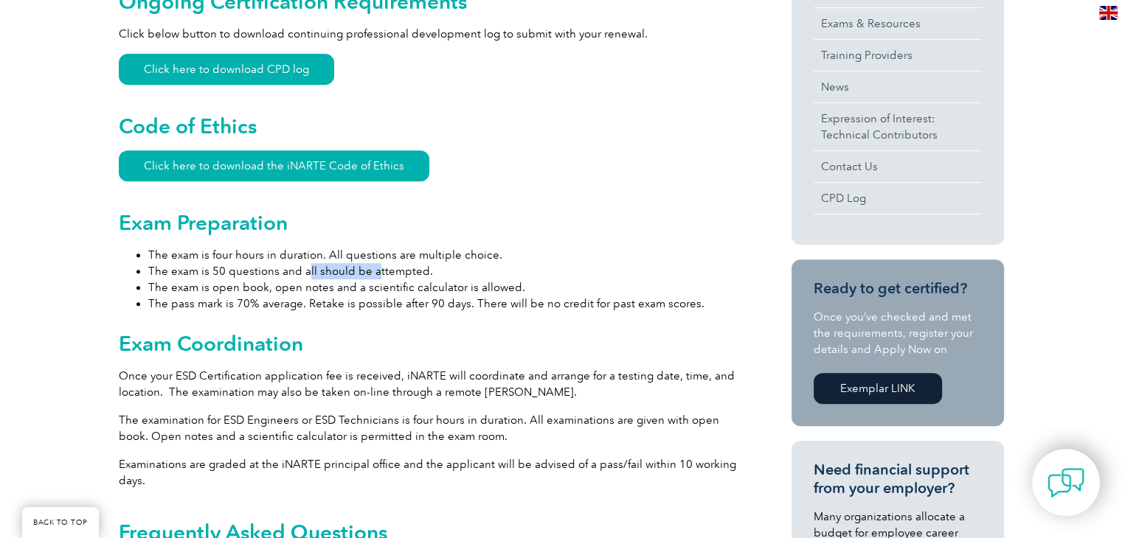
drag, startPoint x: 307, startPoint y: 252, endPoint x: 371, endPoint y: 254, distance: 64.2
click at [371, 263] on li "The exam is 50 questions and all should be attempted." at bounding box center [443, 271] width 590 height 16
click at [385, 263] on li "The exam is 50 questions and all should be attempted." at bounding box center [443, 271] width 590 height 16
drag, startPoint x: 257, startPoint y: 273, endPoint x: 302, endPoint y: 277, distance: 44.5
click at [302, 279] on li "The exam is open book, open notes and a scientific calculator is allowed." at bounding box center [443, 287] width 590 height 16
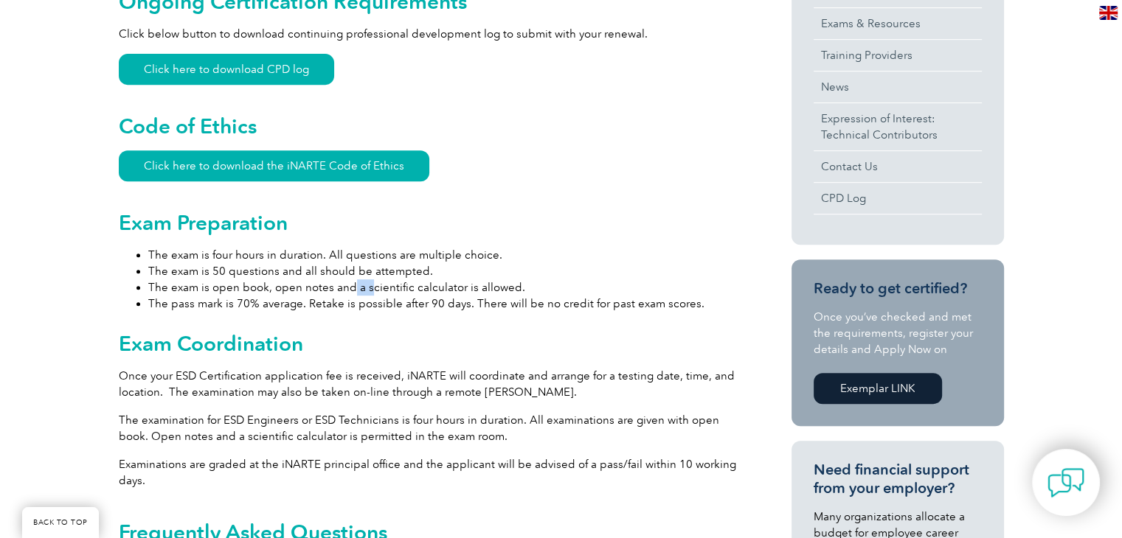
drag, startPoint x: 348, startPoint y: 272, endPoint x: 369, endPoint y: 271, distance: 20.7
click at [369, 279] on li "The exam is open book, open notes and a scientific calculator is allowed." at bounding box center [443, 287] width 590 height 16
click at [392, 279] on li "The exam is open book, open notes and a scientific calculator is allowed." at bounding box center [443, 287] width 590 height 16
drag, startPoint x: 304, startPoint y: 287, endPoint x: 512, endPoint y: 290, distance: 208.0
click at [512, 296] on li "The pass mark is 70% average. Retake is possible after 90 days. There will be n…" at bounding box center [443, 304] width 590 height 16
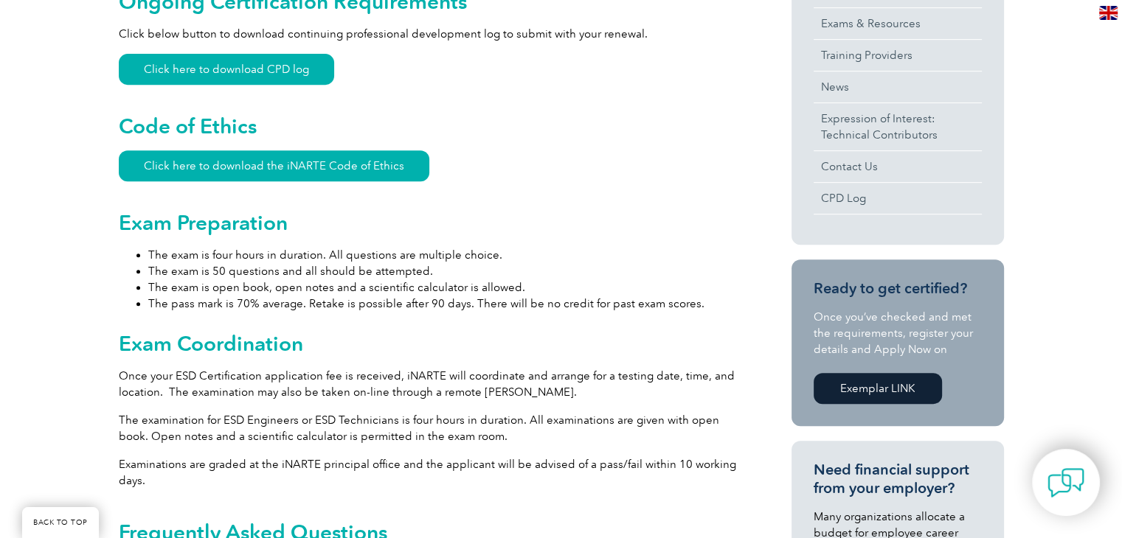
click at [527, 296] on li "The pass mark is 70% average. Retake is possible after 90 days. There will be n…" at bounding box center [443, 304] width 590 height 16
drag, startPoint x: 539, startPoint y: 286, endPoint x: 564, endPoint y: 289, distance: 25.2
click at [564, 296] on li "The pass mark is 70% average. Retake is possible after 90 days. There will be n…" at bounding box center [443, 304] width 590 height 16
click at [600, 296] on li "The pass mark is 70% average. Retake is possible after 90 days. There will be n…" at bounding box center [443, 304] width 590 height 16
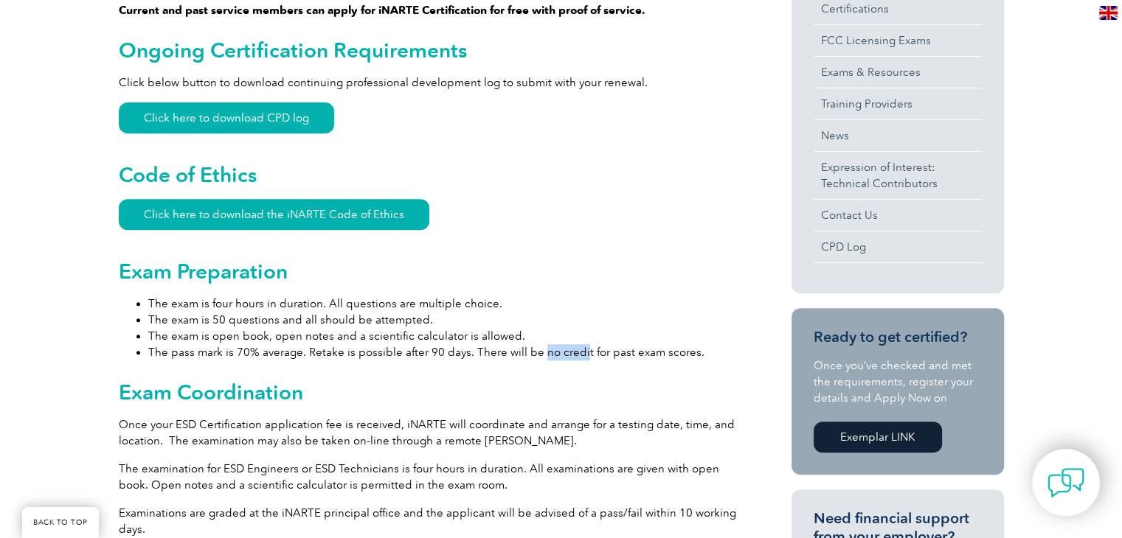
drag, startPoint x: 532, startPoint y: 336, endPoint x: 574, endPoint y: 340, distance: 41.5
click at [574, 344] on li "The pass mark is 70% average. Retake is possible after 90 days. There will be n…" at bounding box center [443, 352] width 590 height 16
drag, startPoint x: 596, startPoint y: 340, endPoint x: 622, endPoint y: 340, distance: 25.8
click at [622, 344] on li "The pass mark is 70% average. Retake is possible after 90 days. There will be n…" at bounding box center [443, 352] width 590 height 16
click at [639, 344] on li "The pass mark is 70% average. Retake is possible after 90 days. There will be n…" at bounding box center [443, 352] width 590 height 16
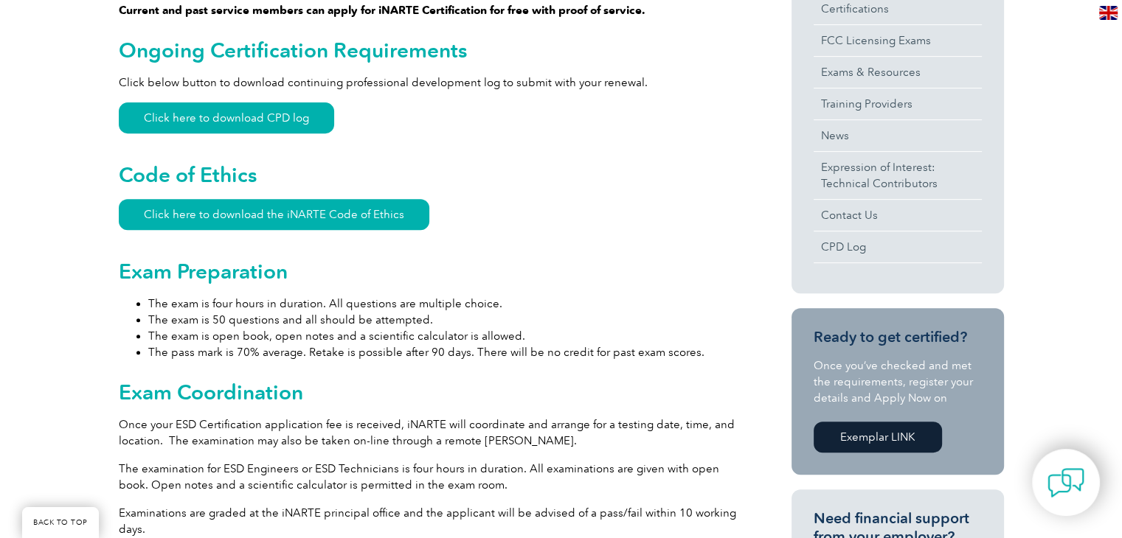
drag, startPoint x: 649, startPoint y: 339, endPoint x: 664, endPoint y: 337, distance: 14.9
click at [649, 344] on li "The pass mark is 70% average. Retake is possible after 90 days. There will be n…" at bounding box center [443, 352] width 590 height 16
drag, startPoint x: 692, startPoint y: 336, endPoint x: 622, endPoint y: 340, distance: 69.5
click at [622, 344] on li "The pass mark is 70% average. Retake is possible after 90 days. There will be n…" at bounding box center [443, 352] width 590 height 16
click at [392, 296] on li "The exam is four hours in duration. All questions are multiple choice." at bounding box center [443, 304] width 590 height 16
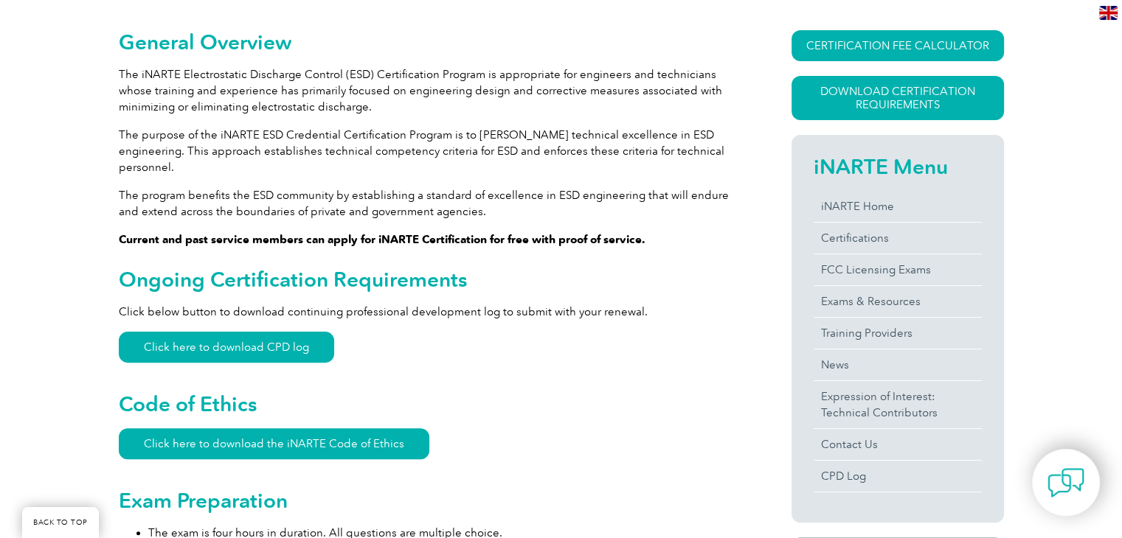
scroll to position [279, 0]
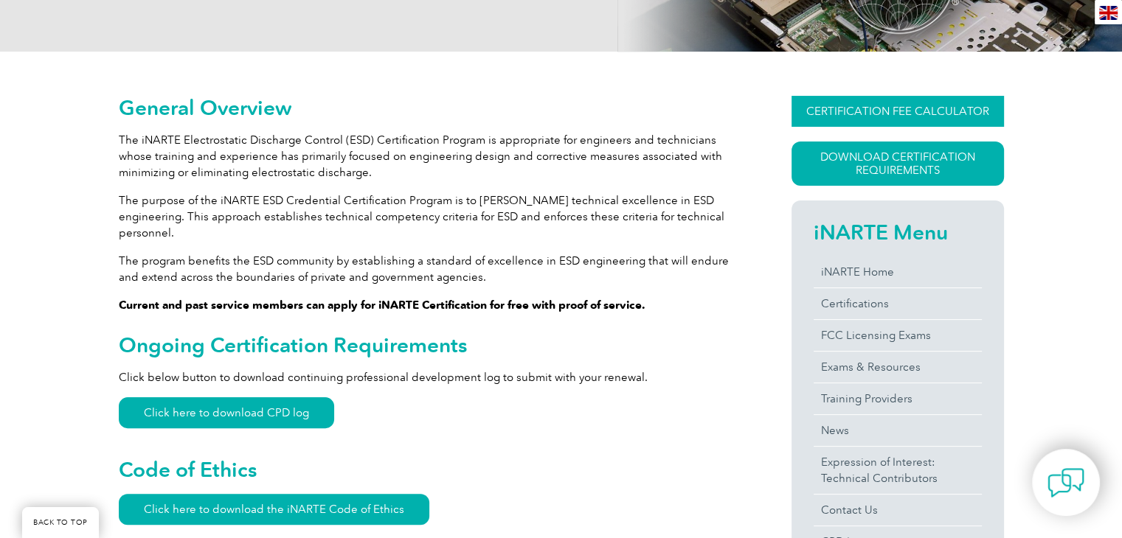
click at [894, 113] on link "CERTIFICATION FEE CALCULATOR" at bounding box center [897, 111] width 212 height 31
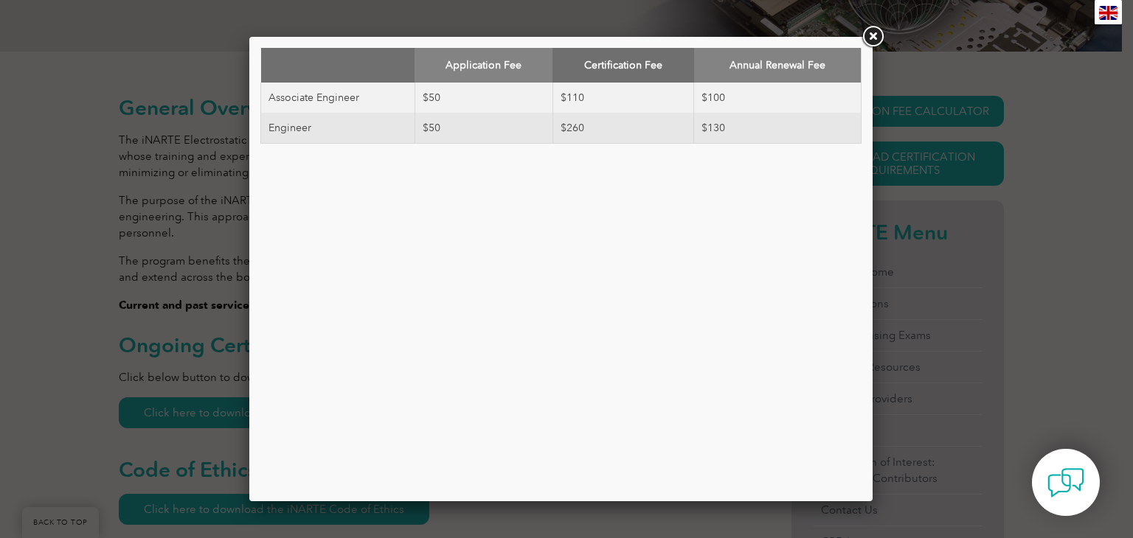
click at [740, 132] on td "$130" at bounding box center [777, 128] width 167 height 31
click at [872, 45] on link at bounding box center [872, 37] width 27 height 27
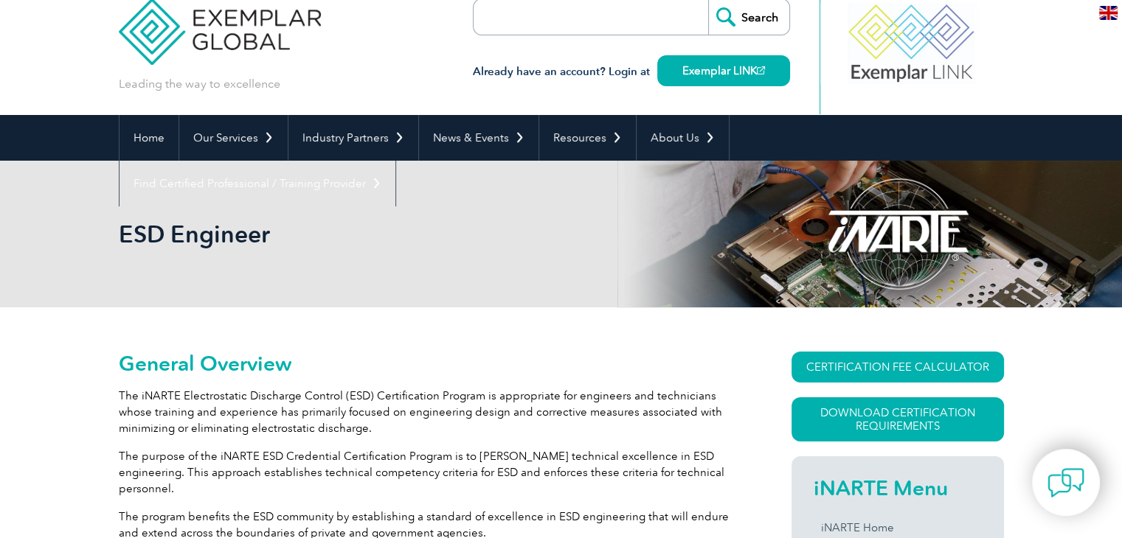
scroll to position [0, 0]
